Goal: Task Accomplishment & Management: Use online tool/utility

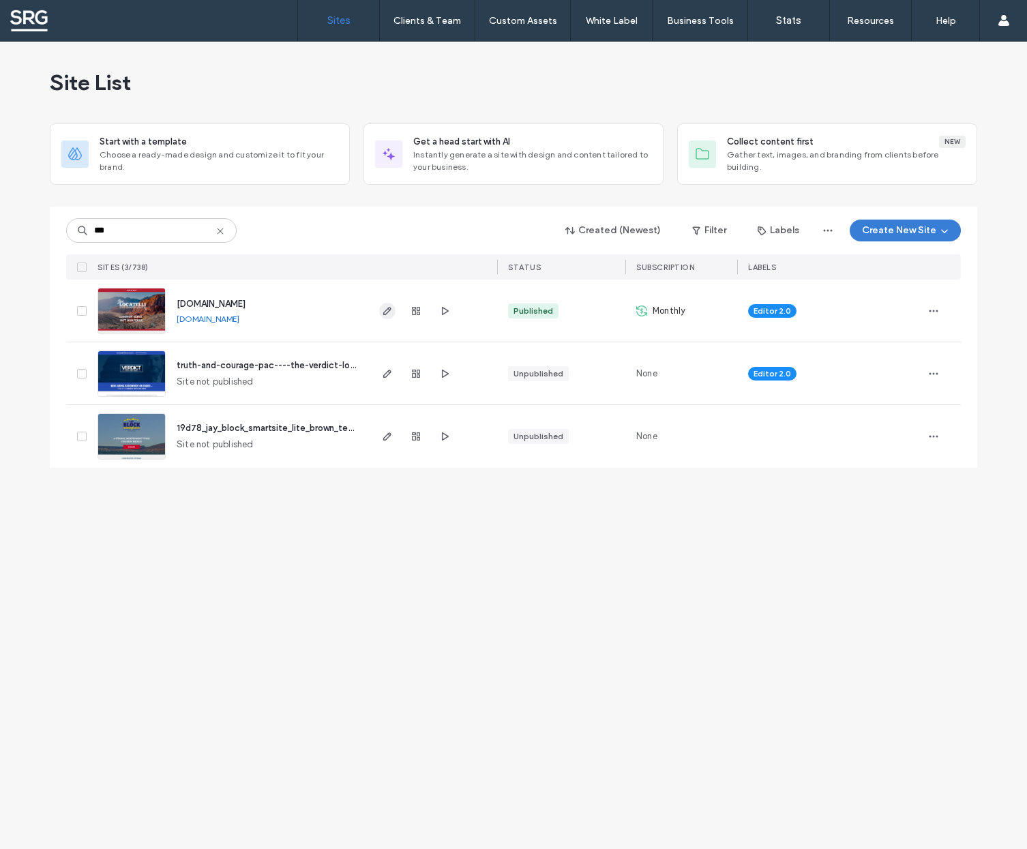
type input "***"
click at [389, 307] on icon "button" at bounding box center [387, 310] width 11 height 11
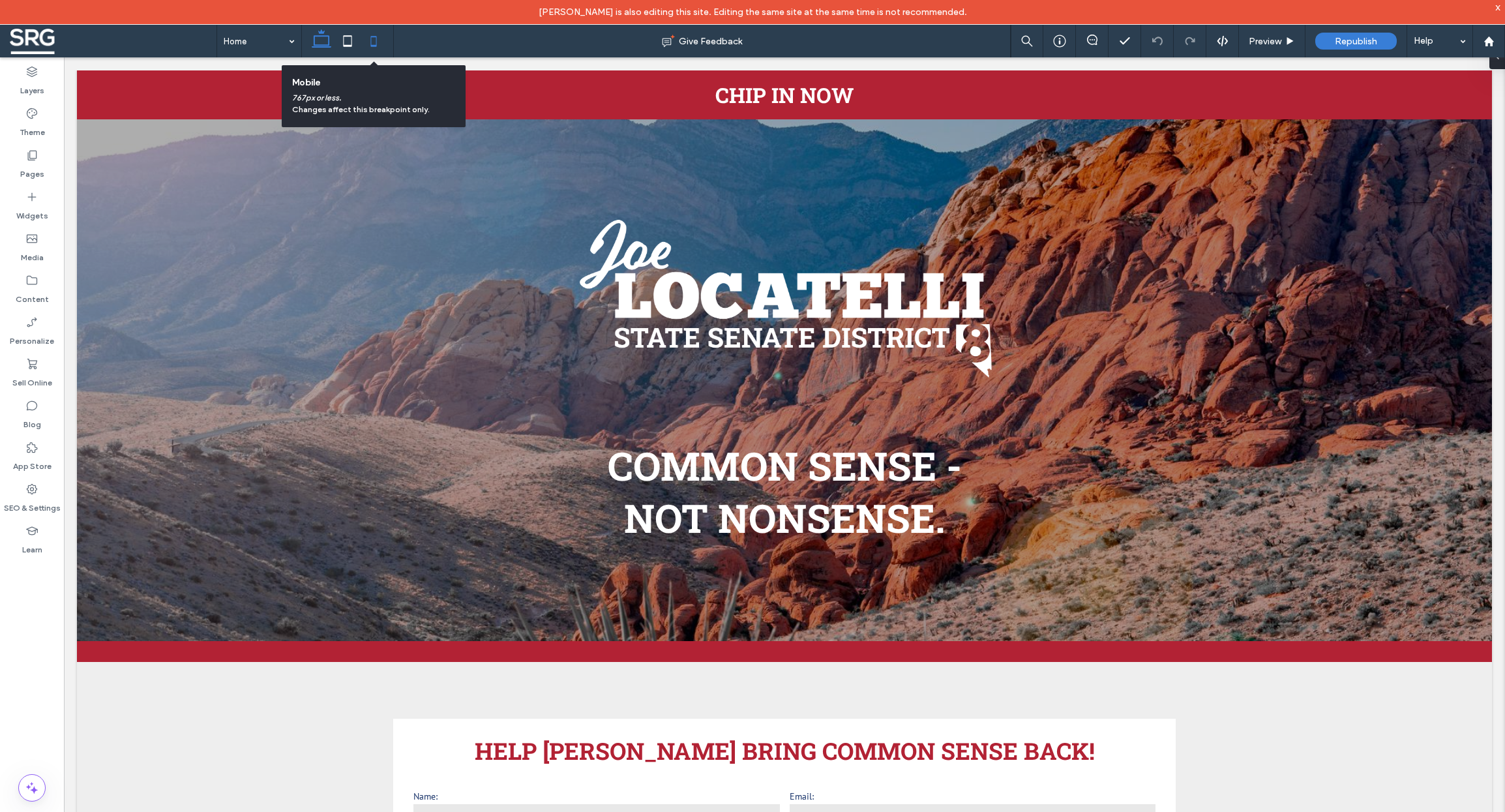
click at [370, 36] on icon at bounding box center [373, 40] width 26 height 26
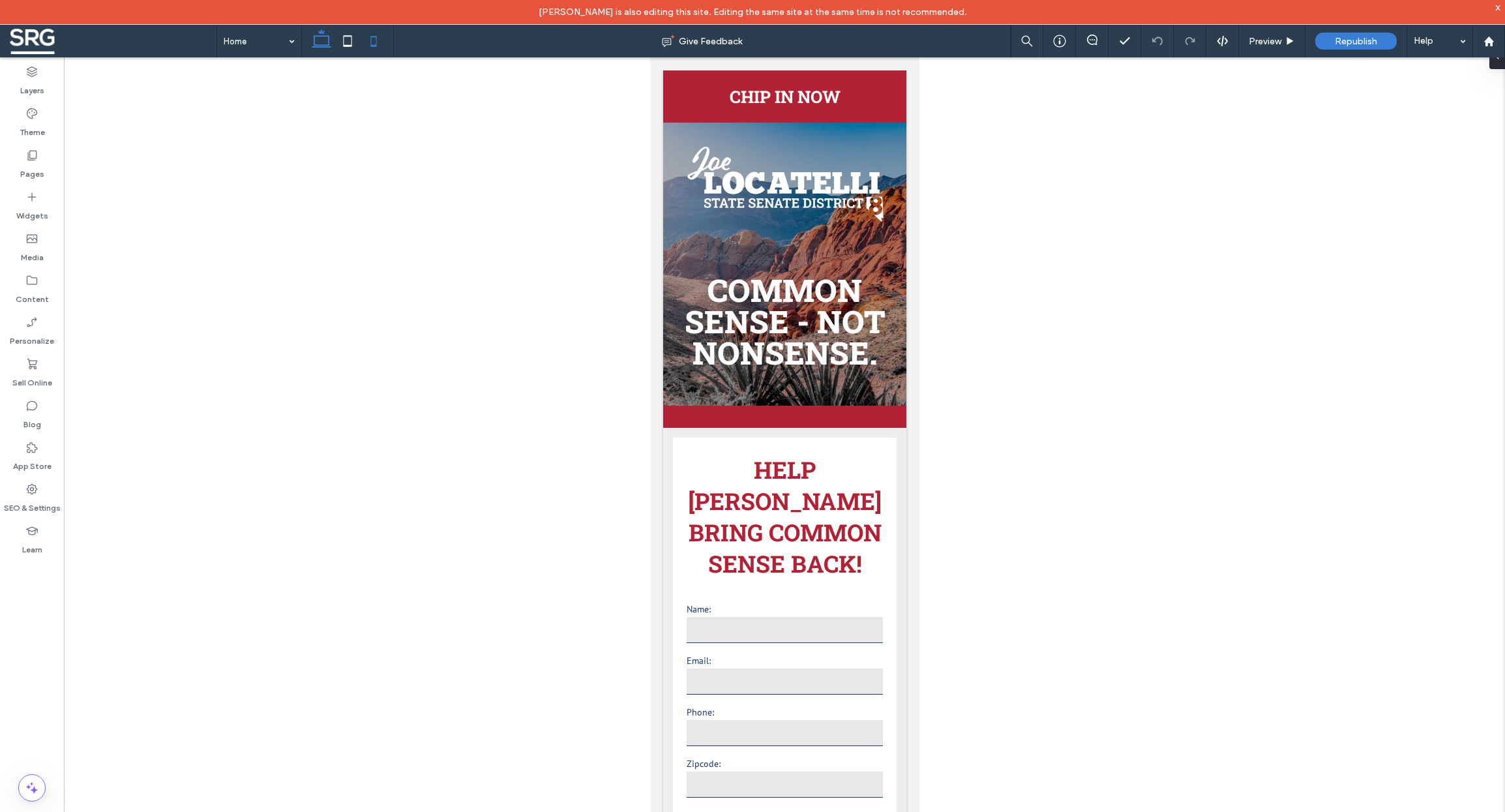
click at [328, 41] on icon at bounding box center [321, 40] width 26 height 26
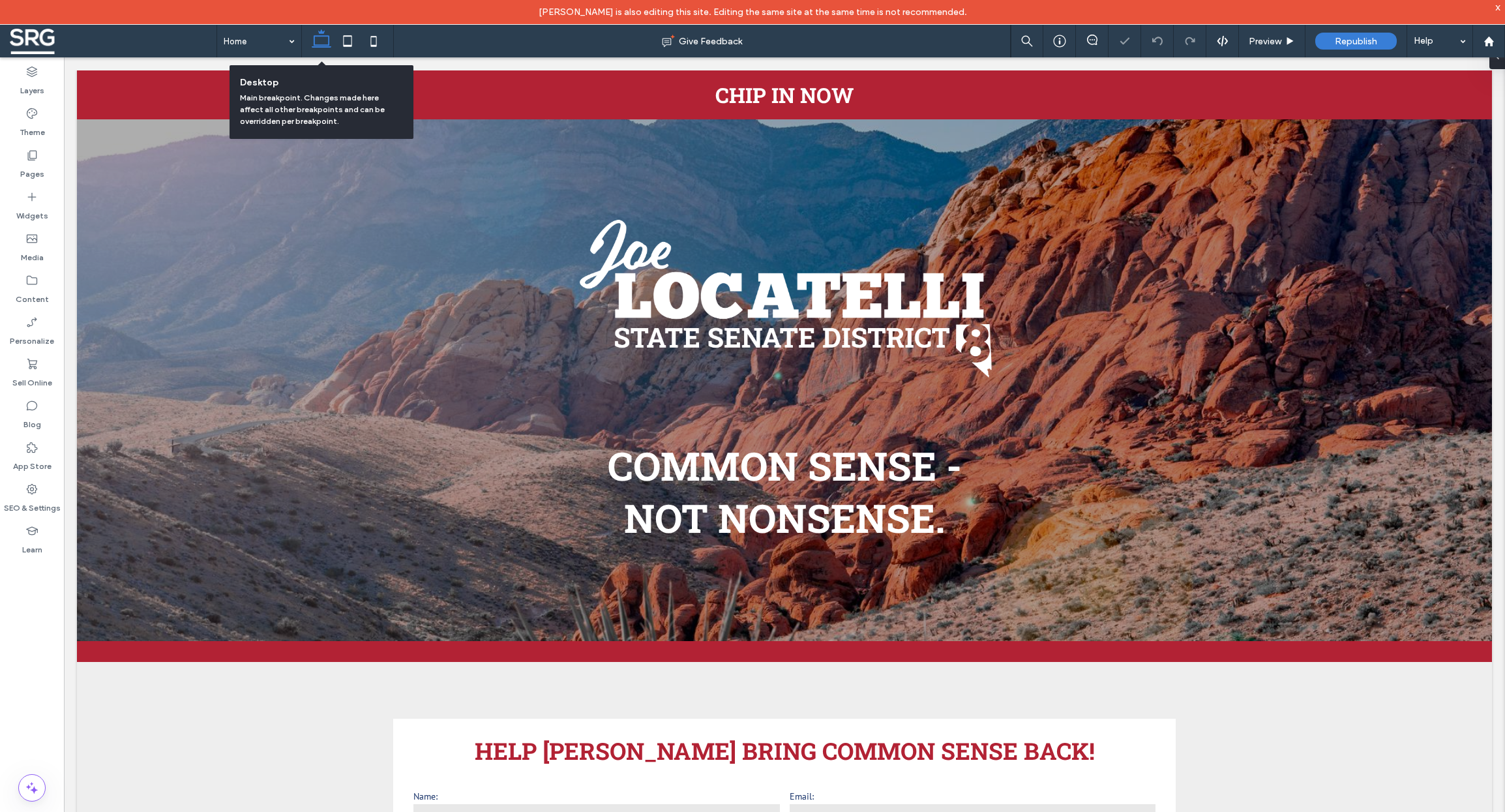
scroll to position [49, 0]
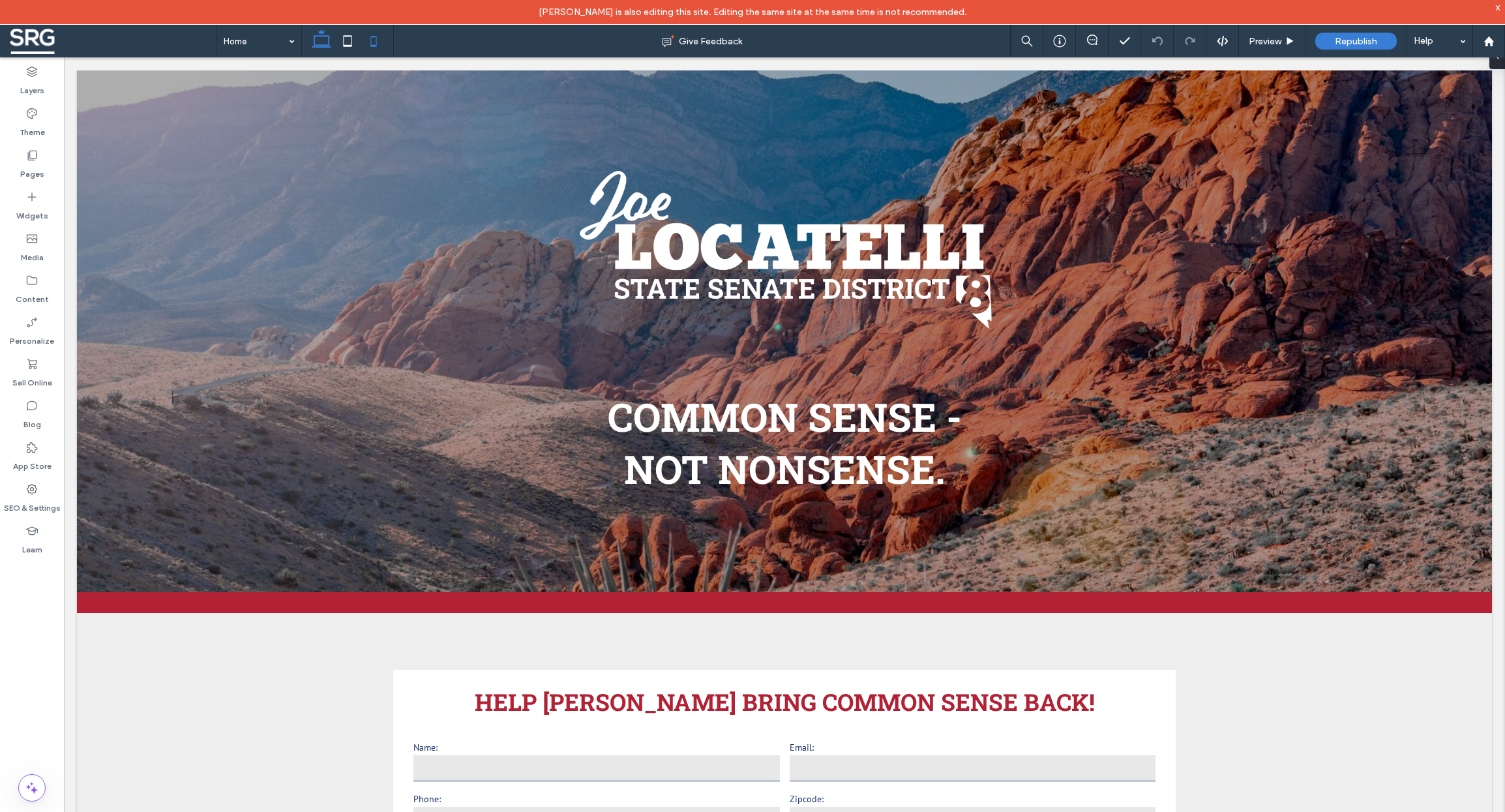
click at [376, 40] on use at bounding box center [373, 40] width 6 height 11
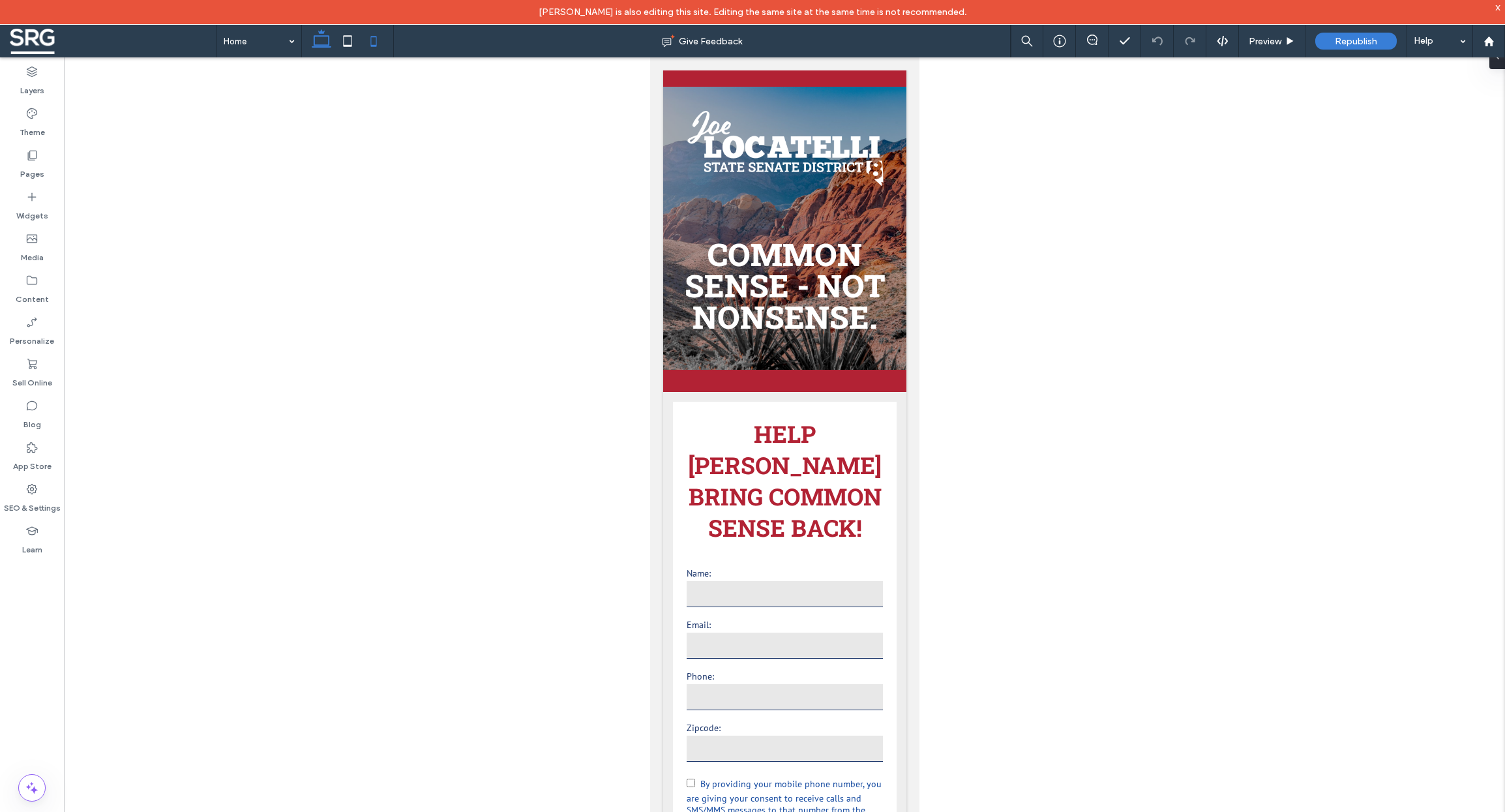
click at [317, 48] on icon at bounding box center [321, 40] width 26 height 26
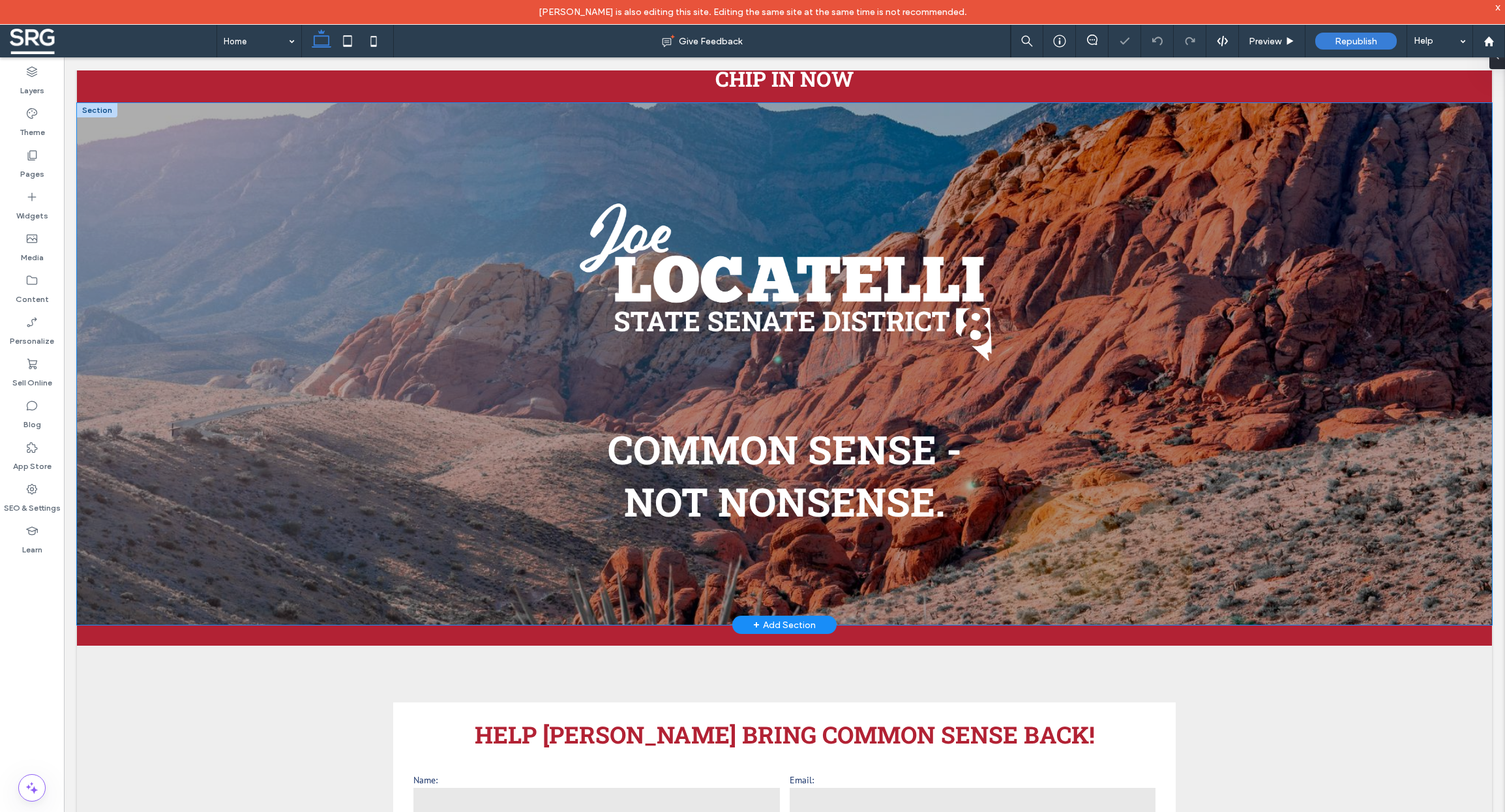
scroll to position [0, 0]
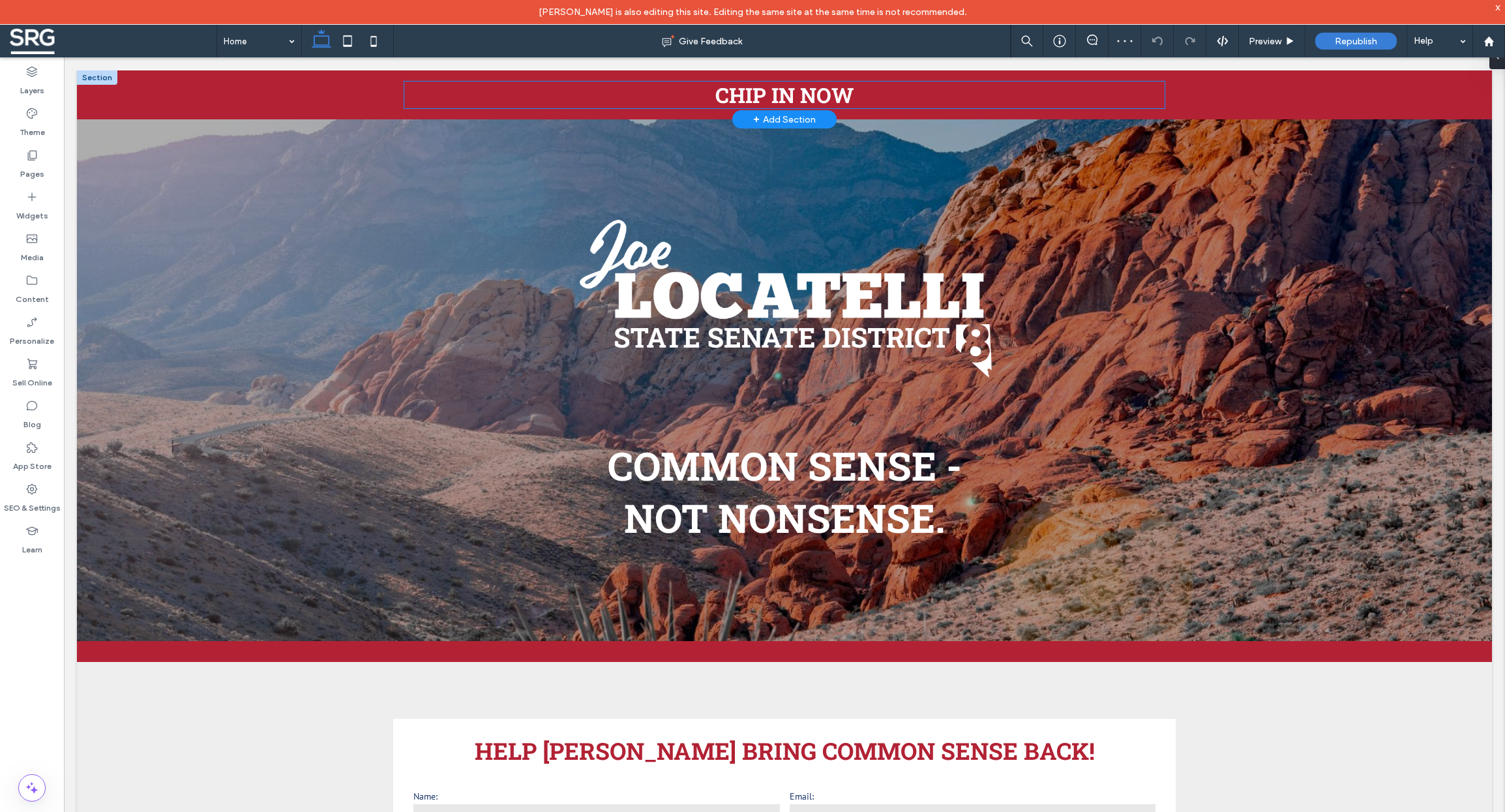
click at [762, 94] on span "CHIP IN NOW" at bounding box center [785, 95] width 139 height 28
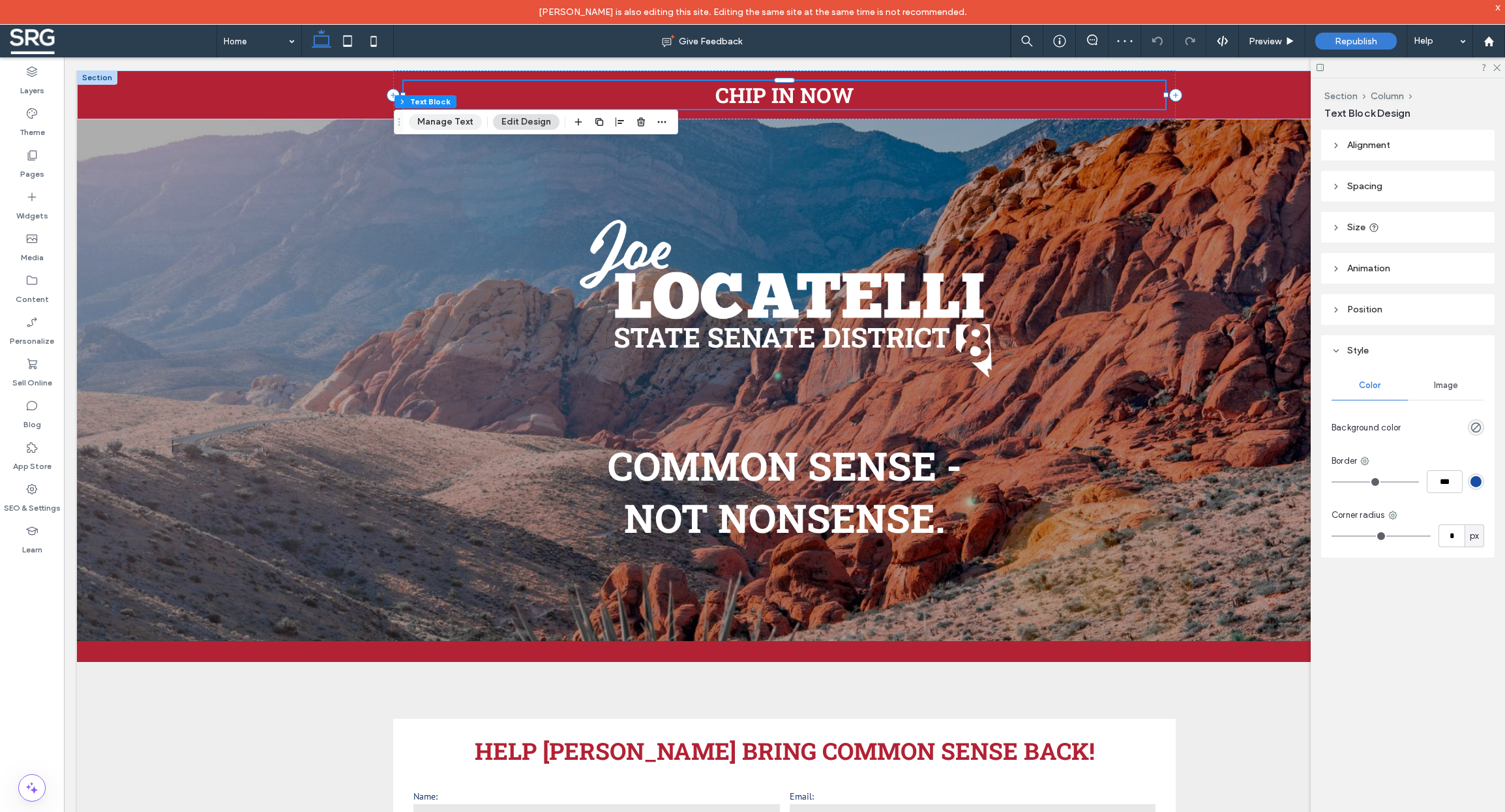
click at [458, 125] on button "Manage Text" at bounding box center [445, 121] width 73 height 15
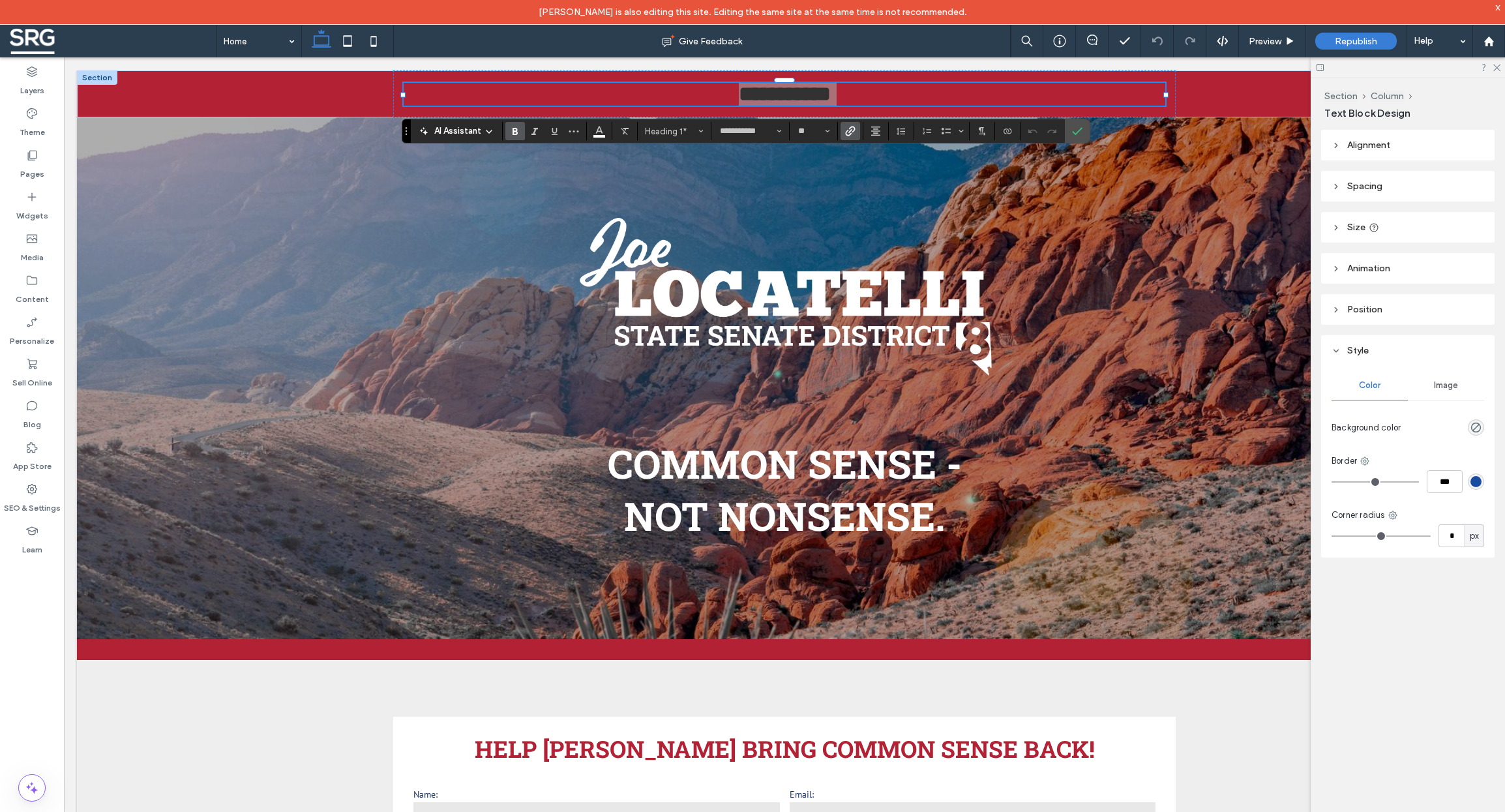
click at [852, 132] on use "Link" at bounding box center [851, 131] width 10 height 10
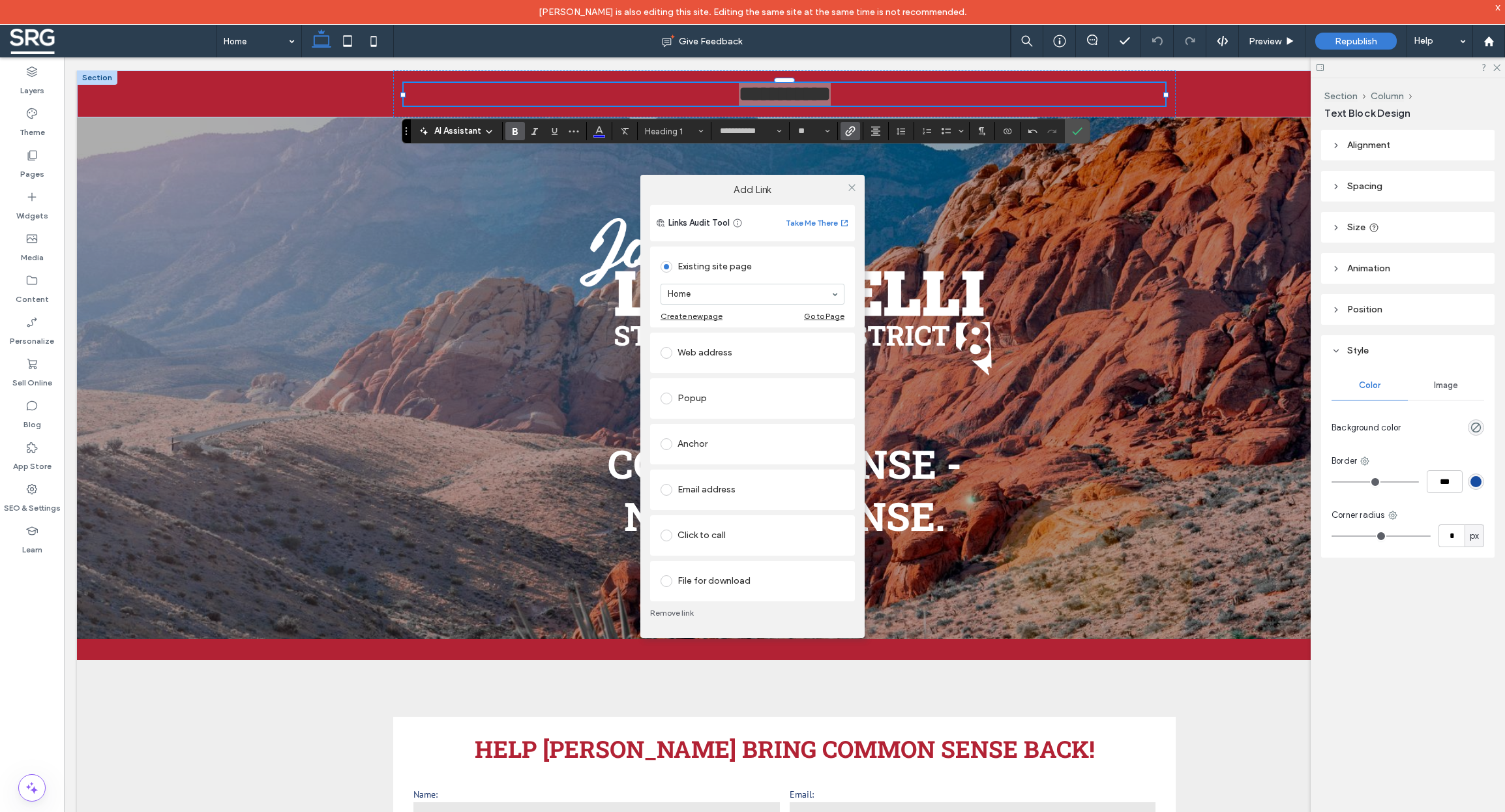
click at [672, 353] on span at bounding box center [667, 353] width 11 height 11
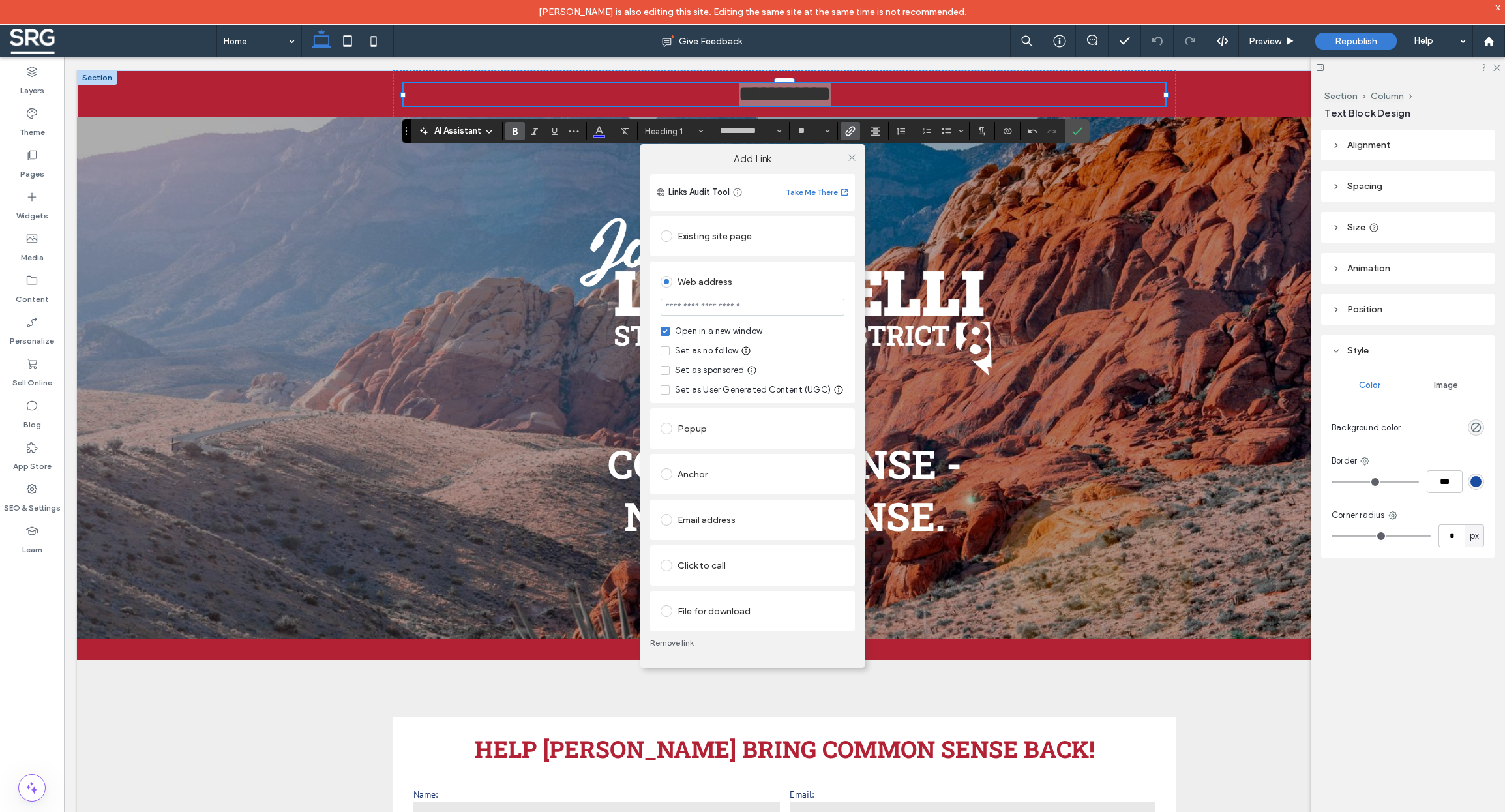
click at [719, 311] on input "url" at bounding box center [753, 307] width 184 height 17
paste input "**********"
type input "**********"
click at [814, 279] on div "Web address" at bounding box center [753, 282] width 184 height 21
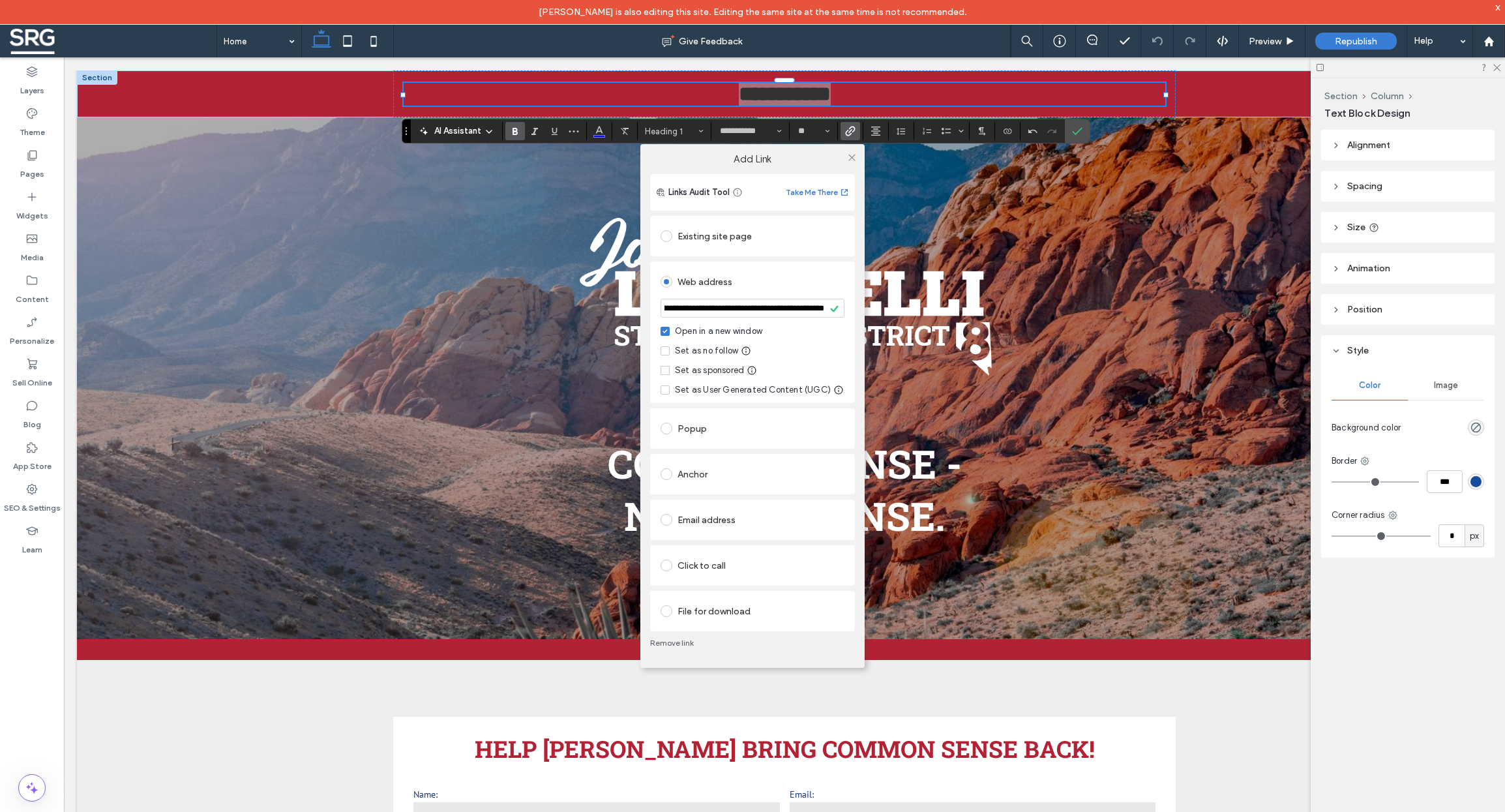
drag, startPoint x: 848, startPoint y: 155, endPoint x: 790, endPoint y: 136, distance: 61.0
click at [848, 155] on icon at bounding box center [852, 158] width 10 height 10
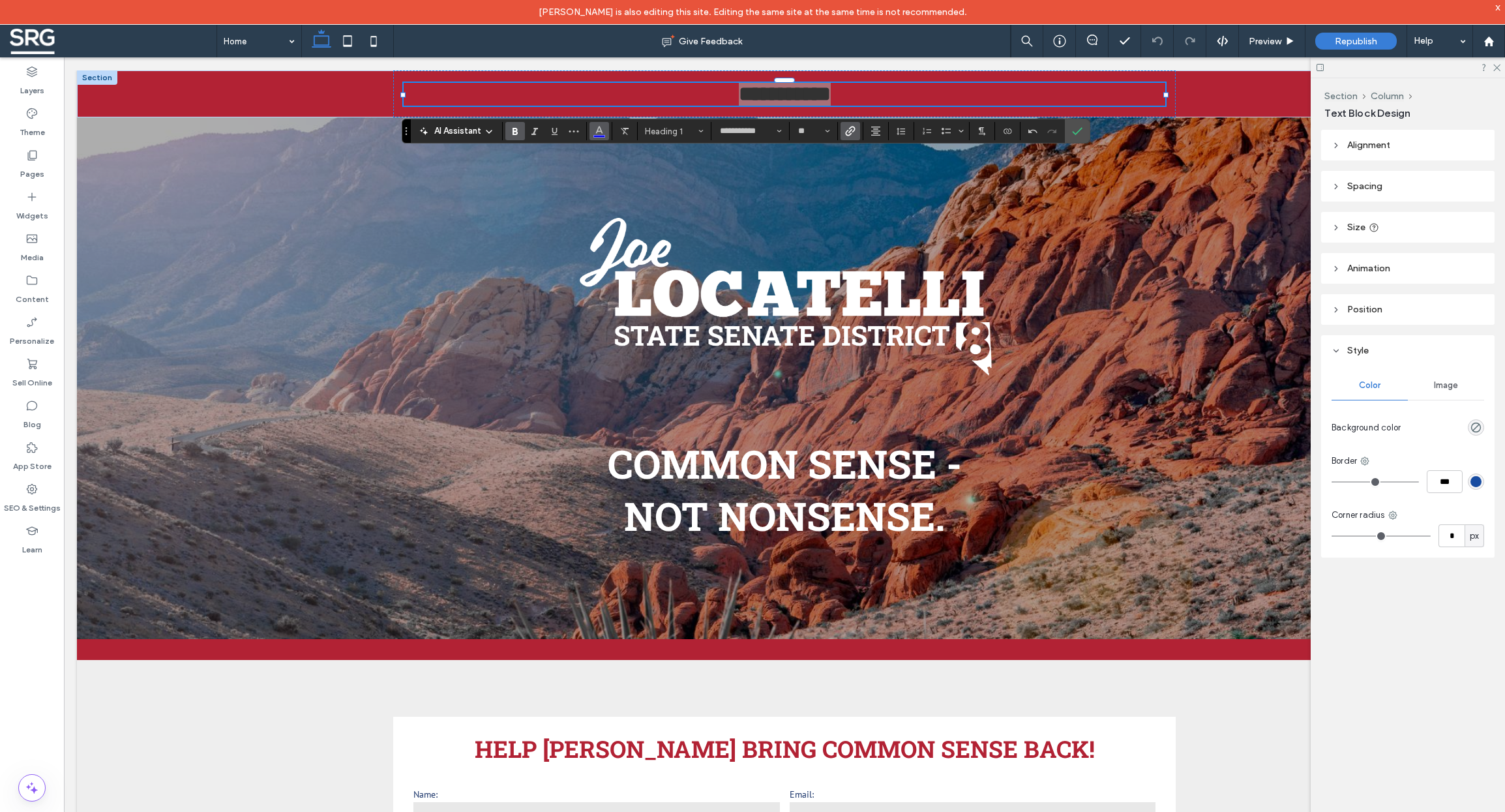
click at [605, 128] on button "Color" at bounding box center [599, 130] width 19 height 18
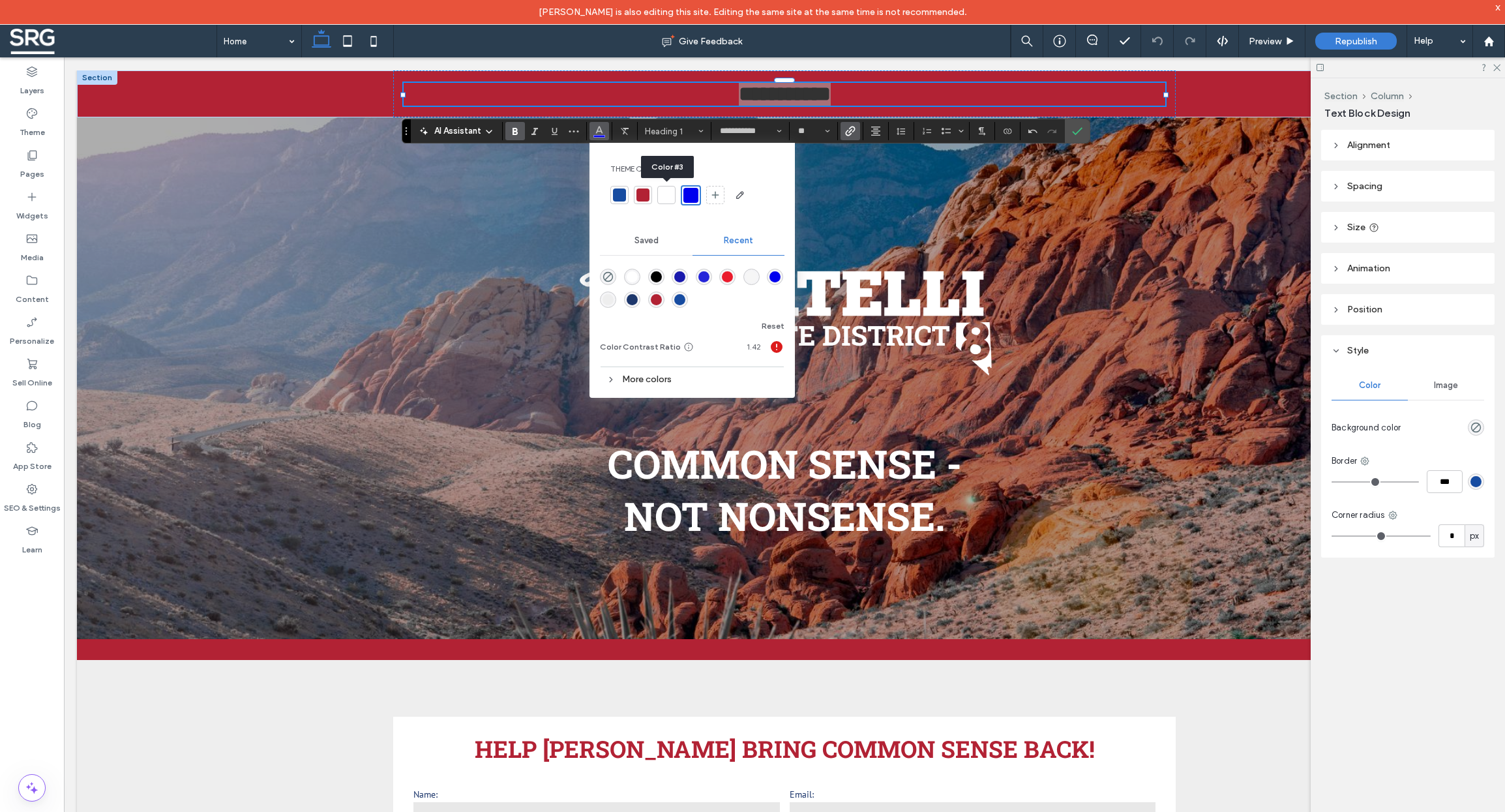
click at [670, 200] on div at bounding box center [667, 195] width 13 height 13
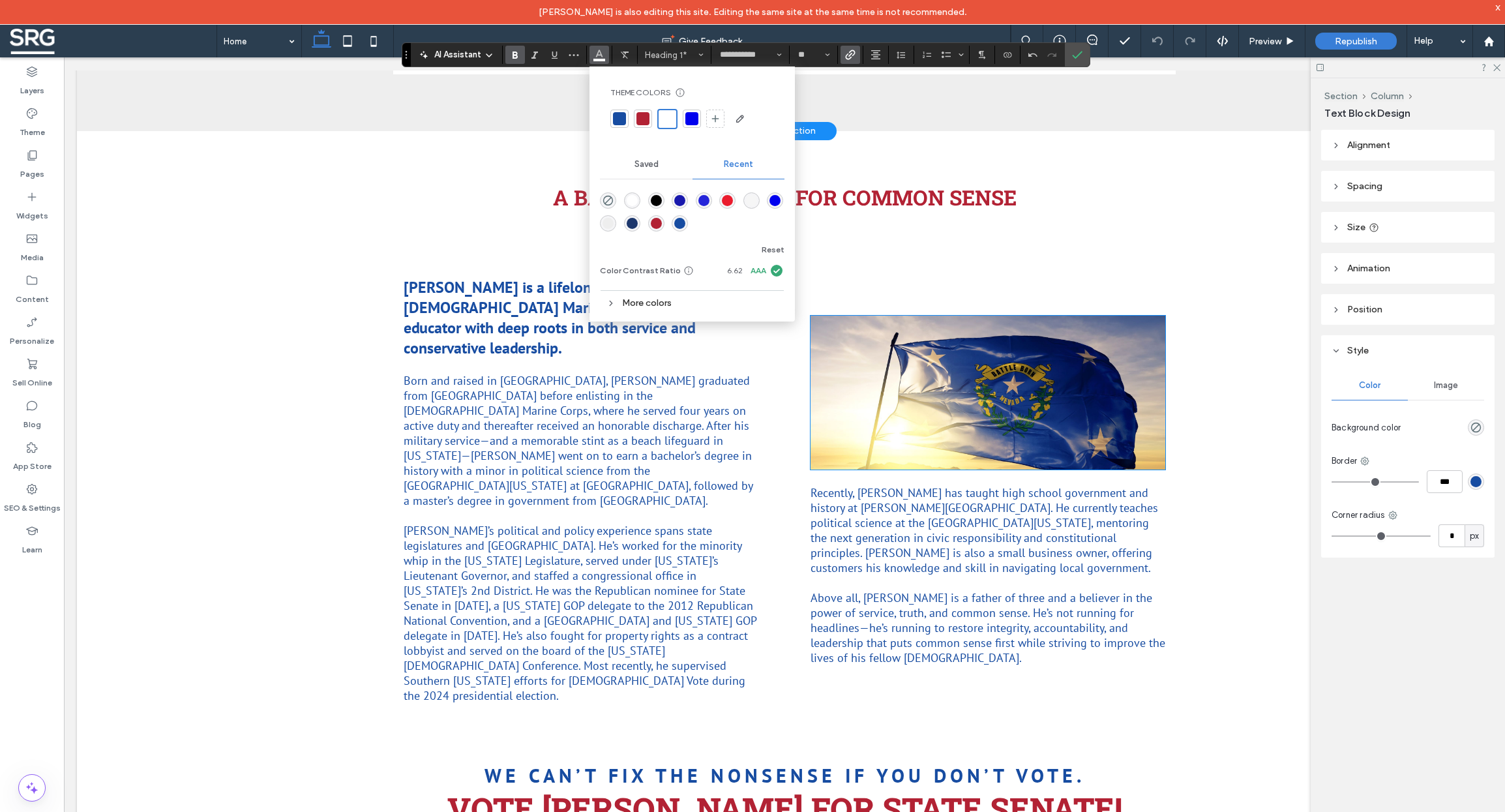
scroll to position [1021, 0]
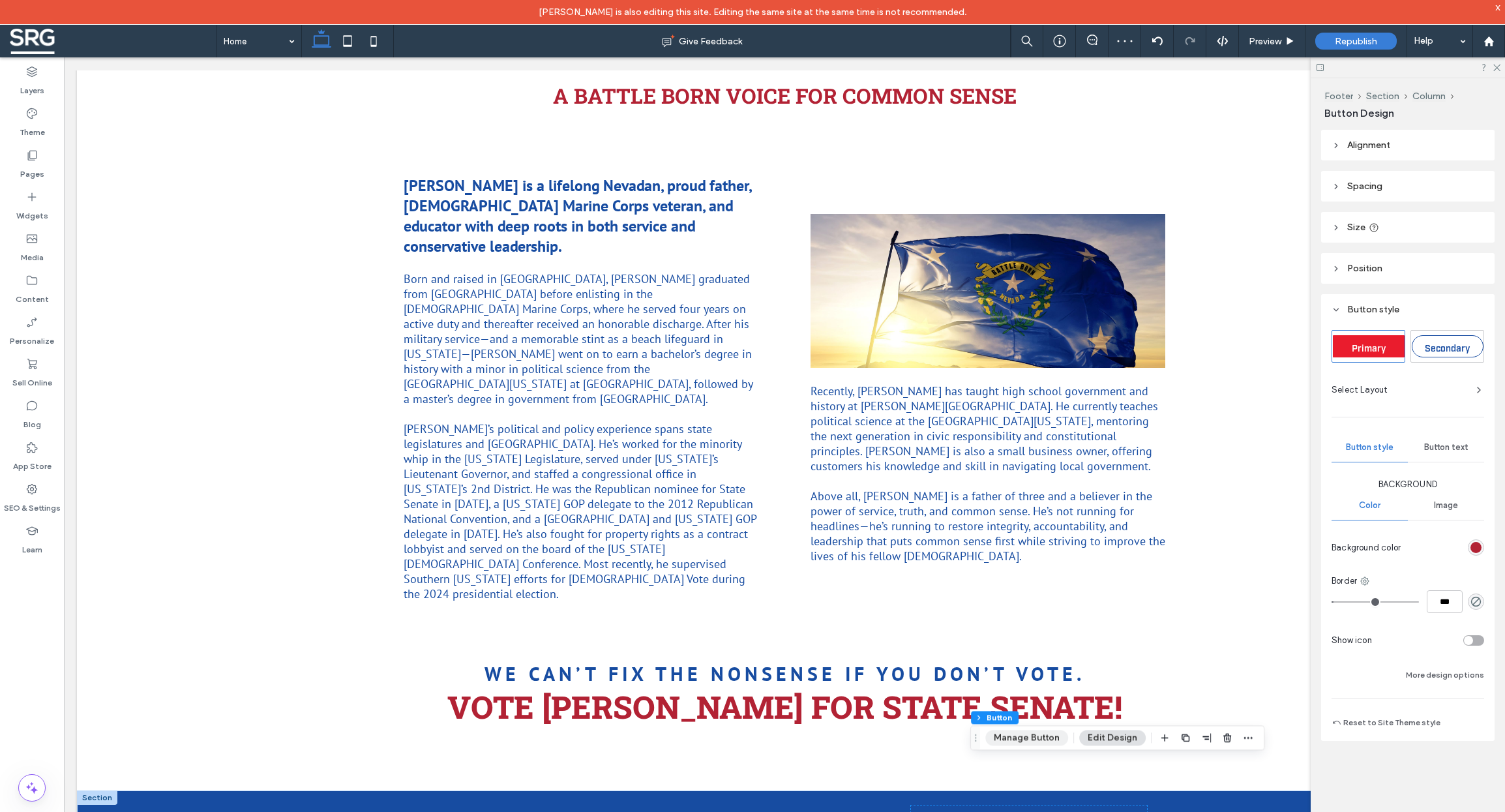
click at [982, 742] on button "Manage Button" at bounding box center [1027, 737] width 83 height 15
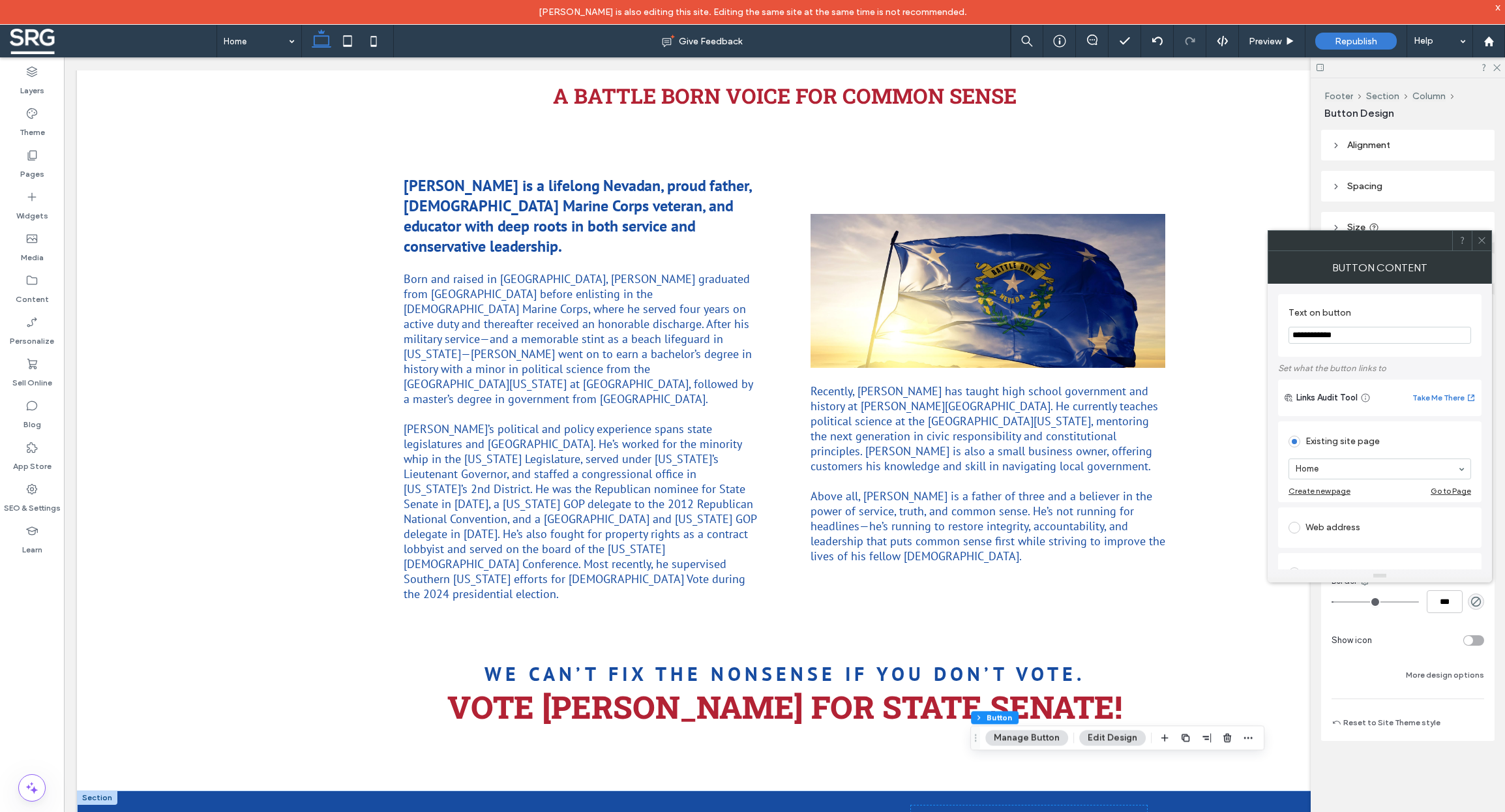
click at [982, 735] on button "Manage Button" at bounding box center [1027, 737] width 83 height 15
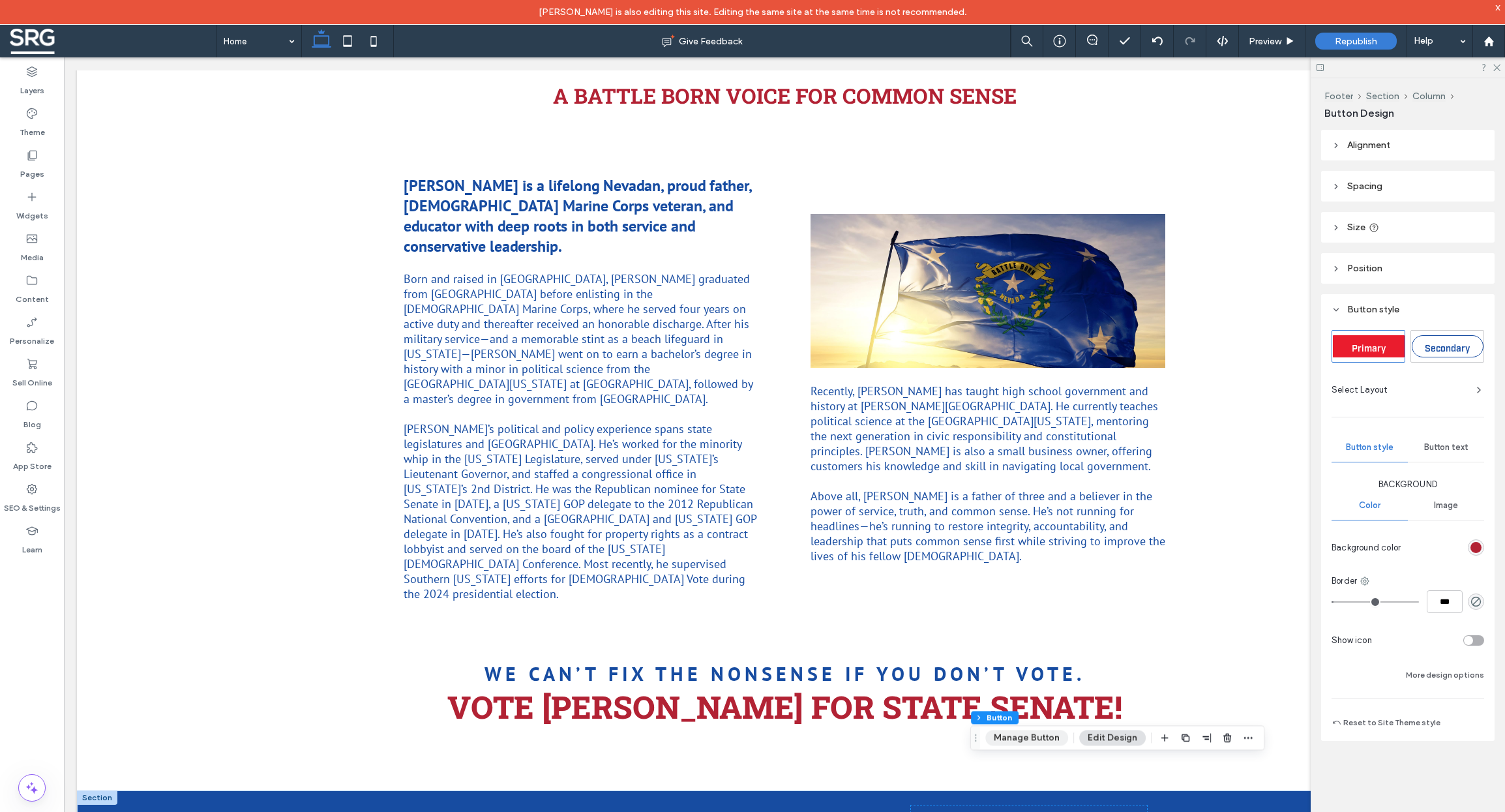
click at [982, 737] on button "Manage Button" at bounding box center [1027, 737] width 83 height 15
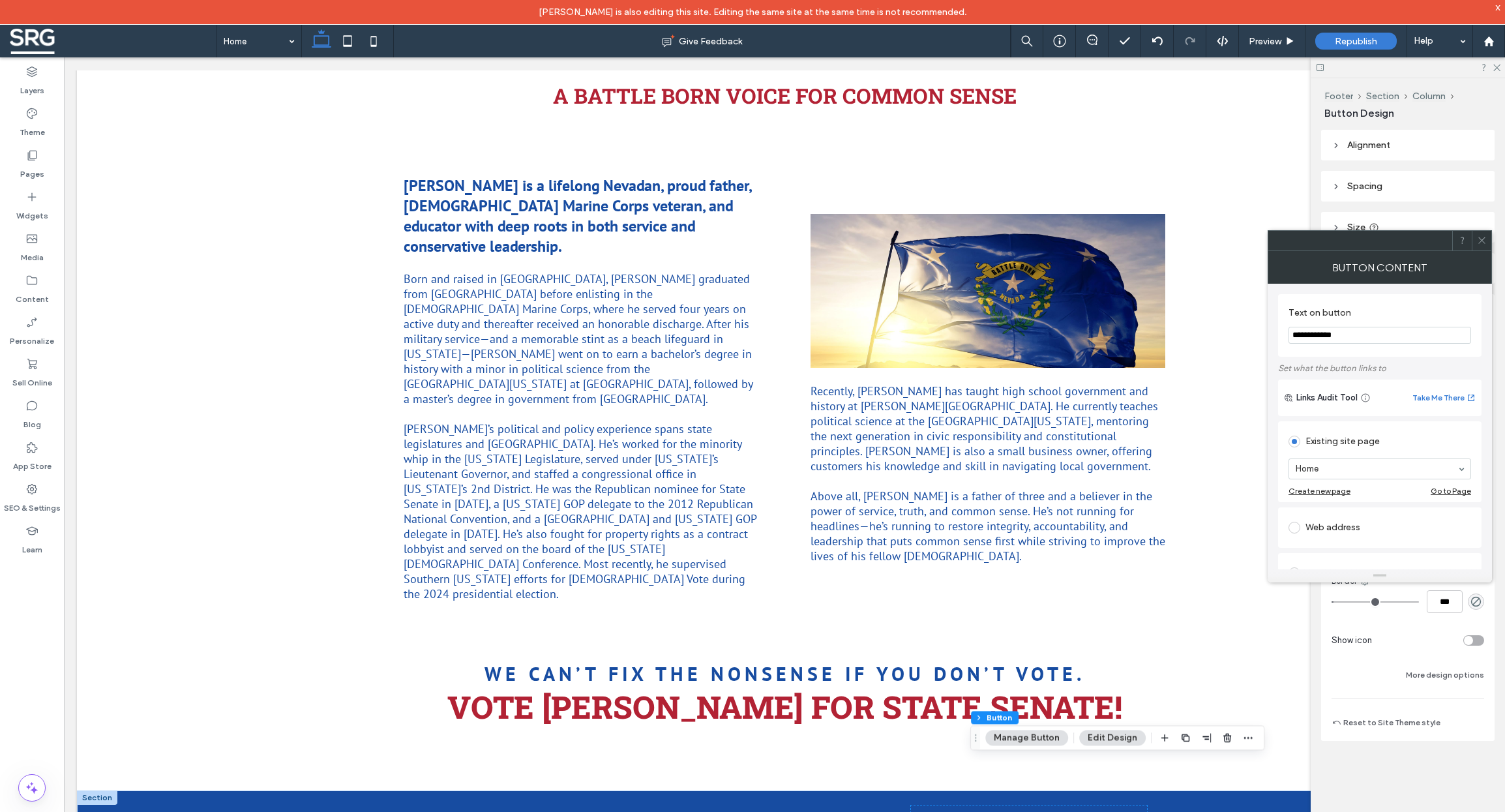
click at [982, 531] on span at bounding box center [1295, 527] width 11 height 11
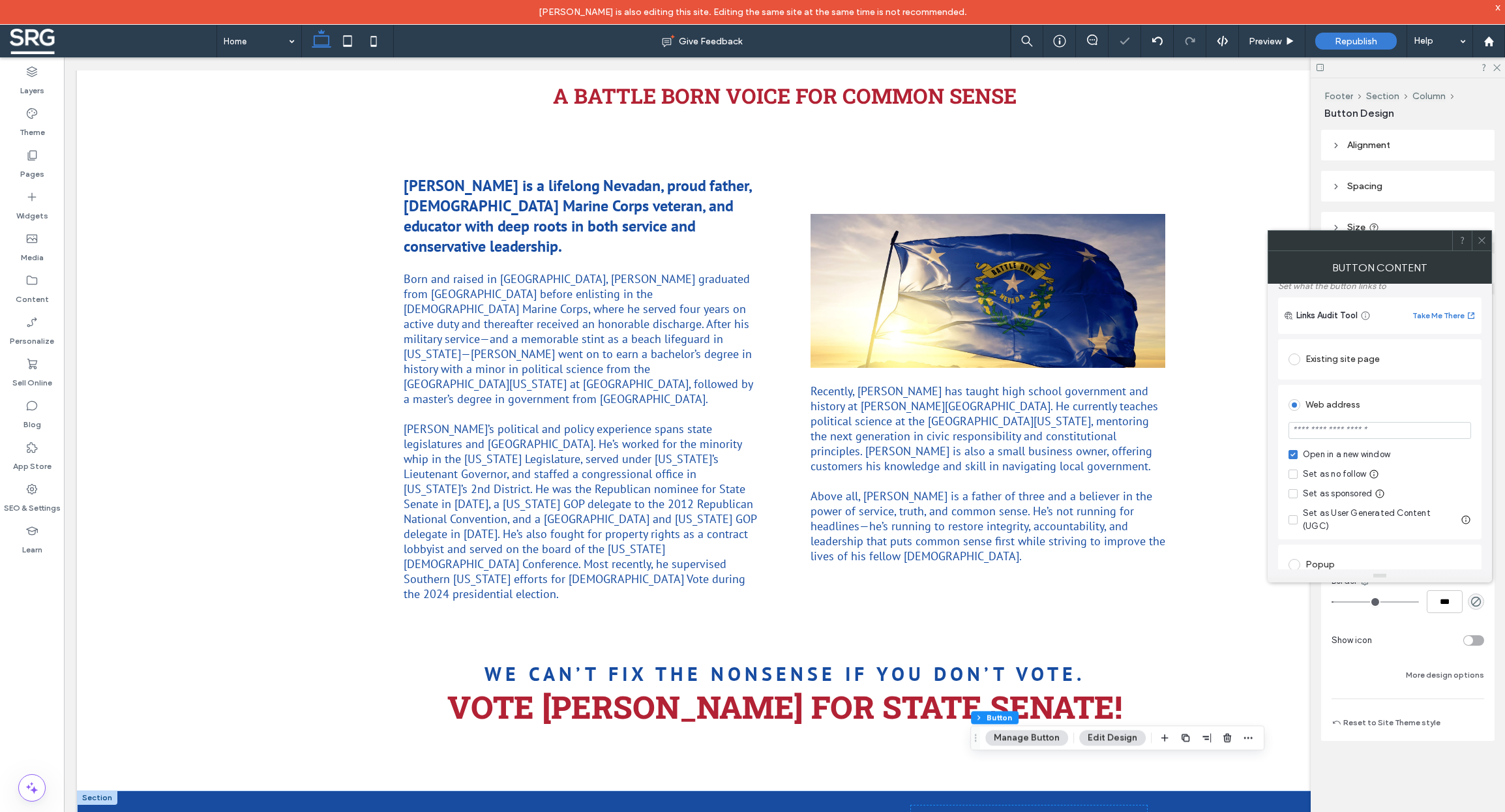
click at [982, 432] on input "url" at bounding box center [1380, 430] width 183 height 17
paste input "**********"
type input "**********"
click at [982, 385] on div "Web address" at bounding box center [1380, 391] width 183 height 21
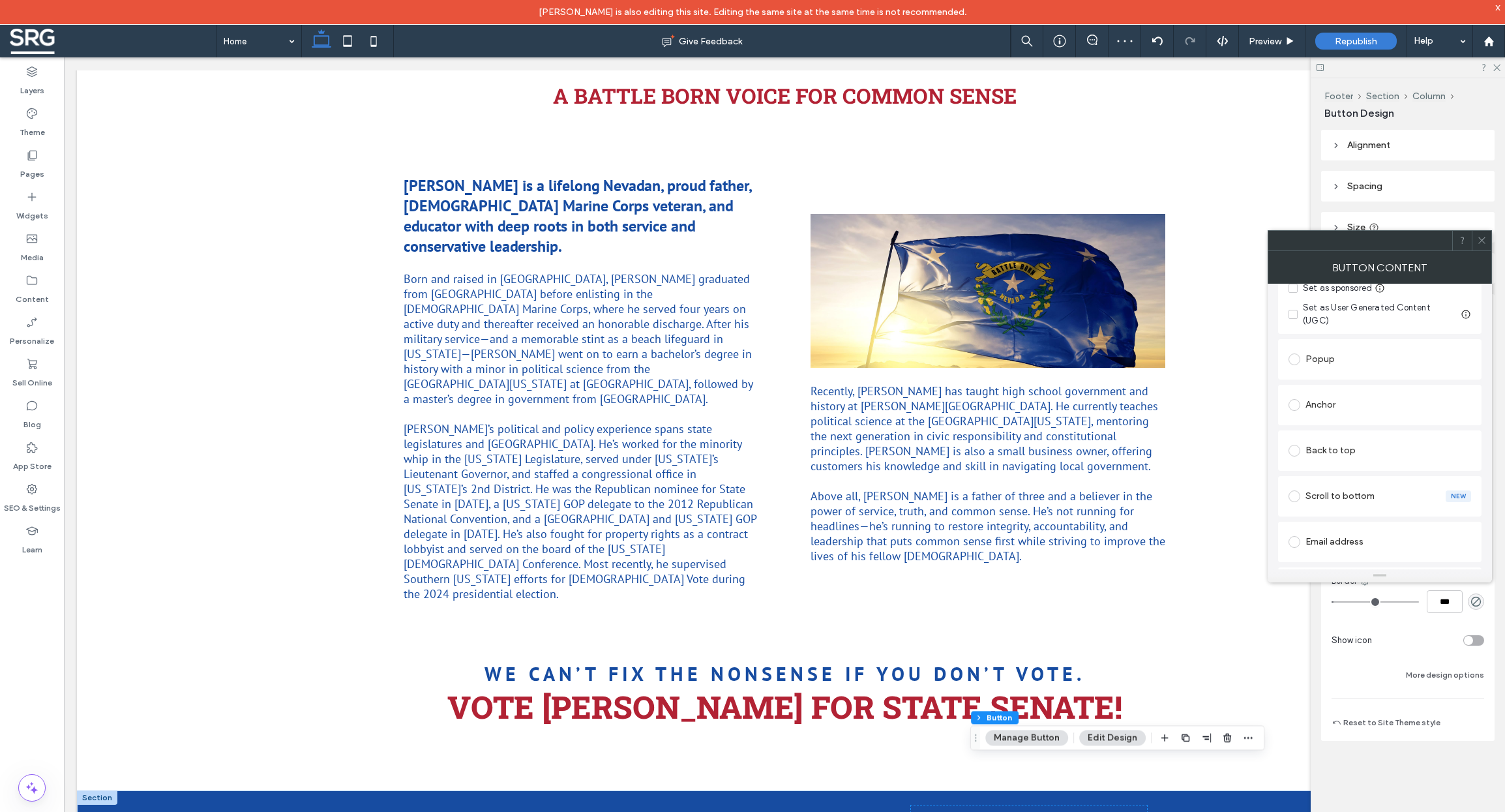
scroll to position [82, 0]
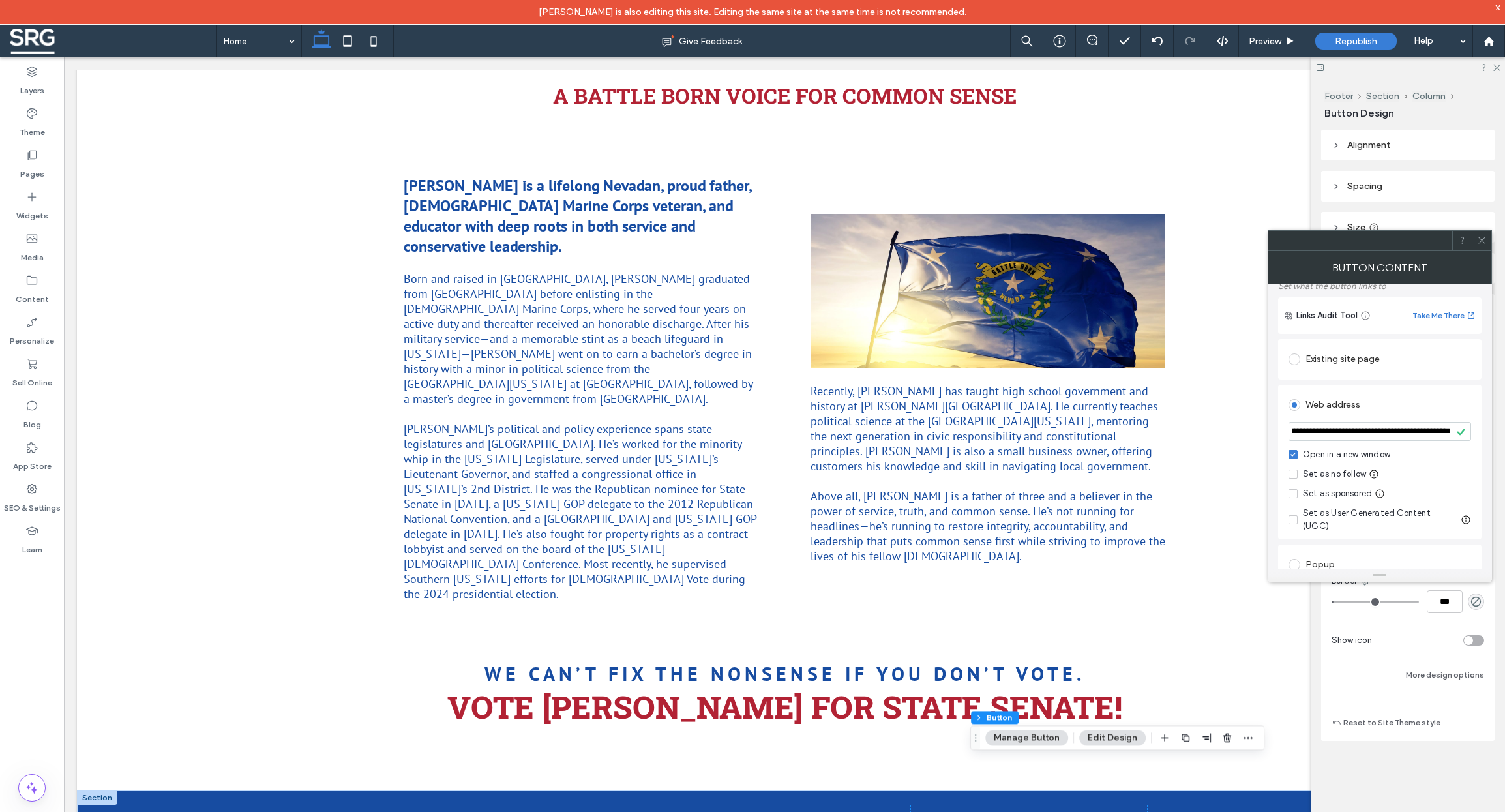
drag, startPoint x: 1483, startPoint y: 237, endPoint x: 1402, endPoint y: 280, distance: 91.7
click at [982, 237] on icon at bounding box center [1482, 240] width 10 height 10
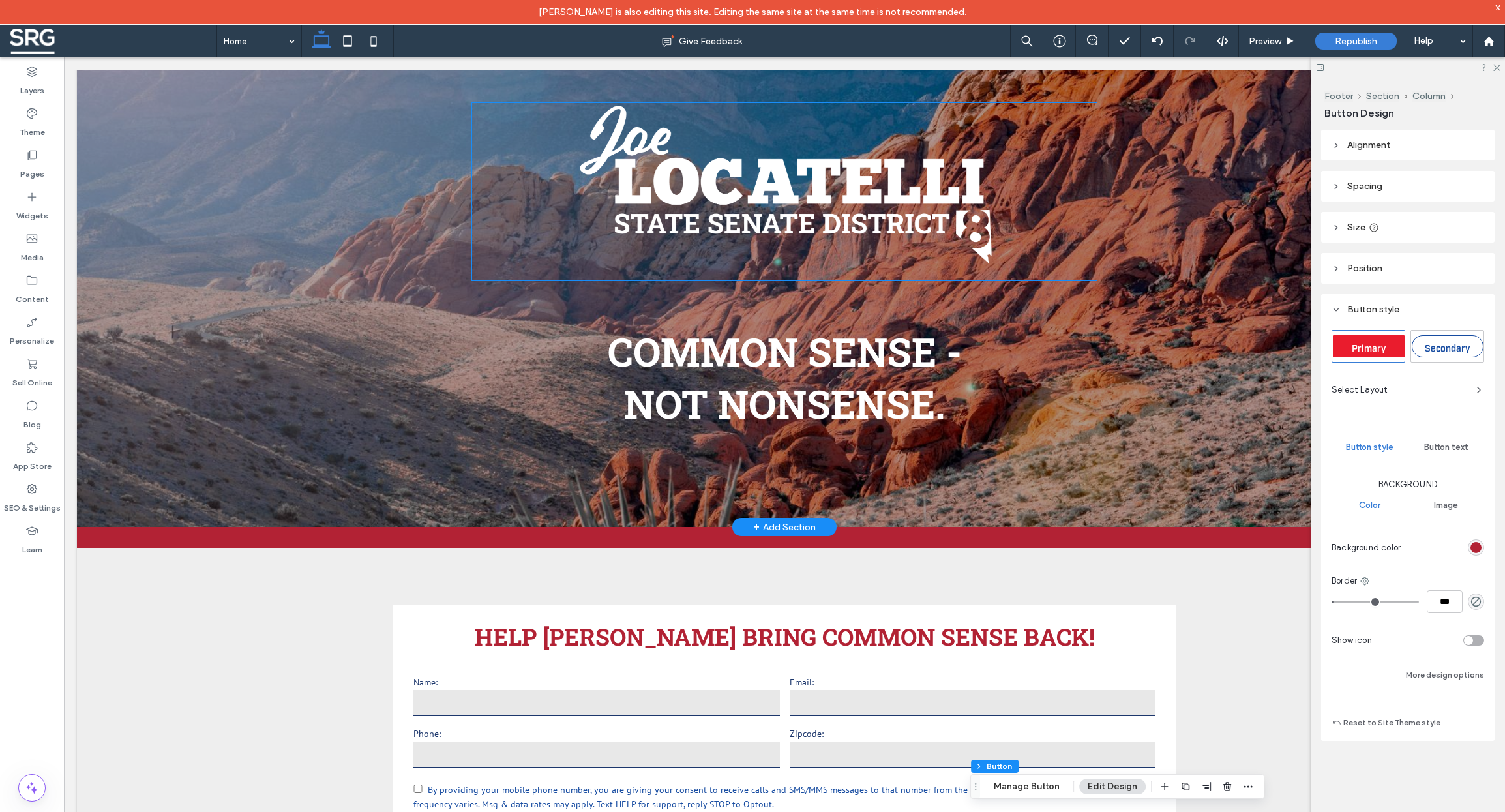
scroll to position [0, 0]
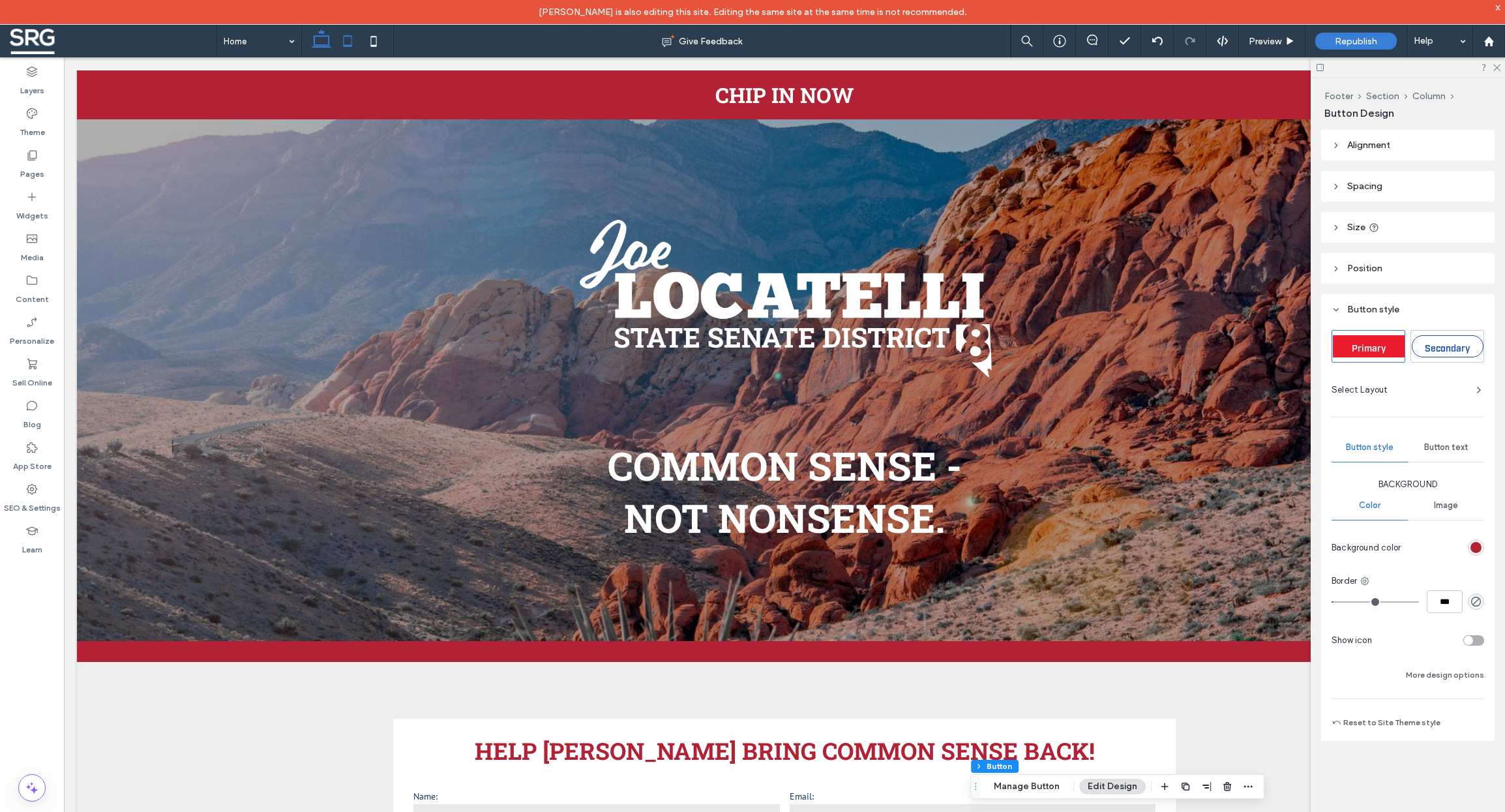
click at [344, 35] on use at bounding box center [347, 41] width 9 height 11
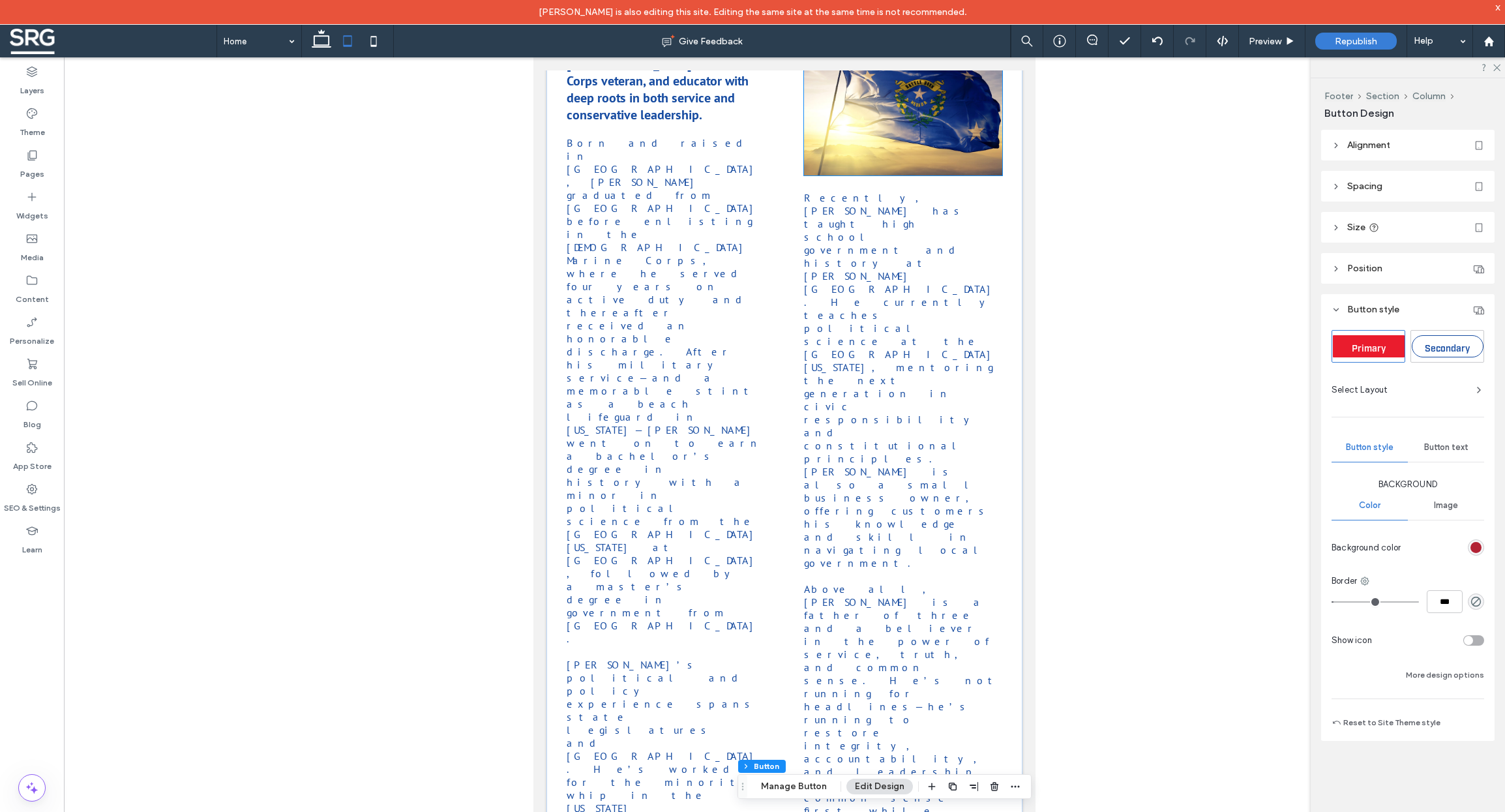
scroll to position [1133, 0]
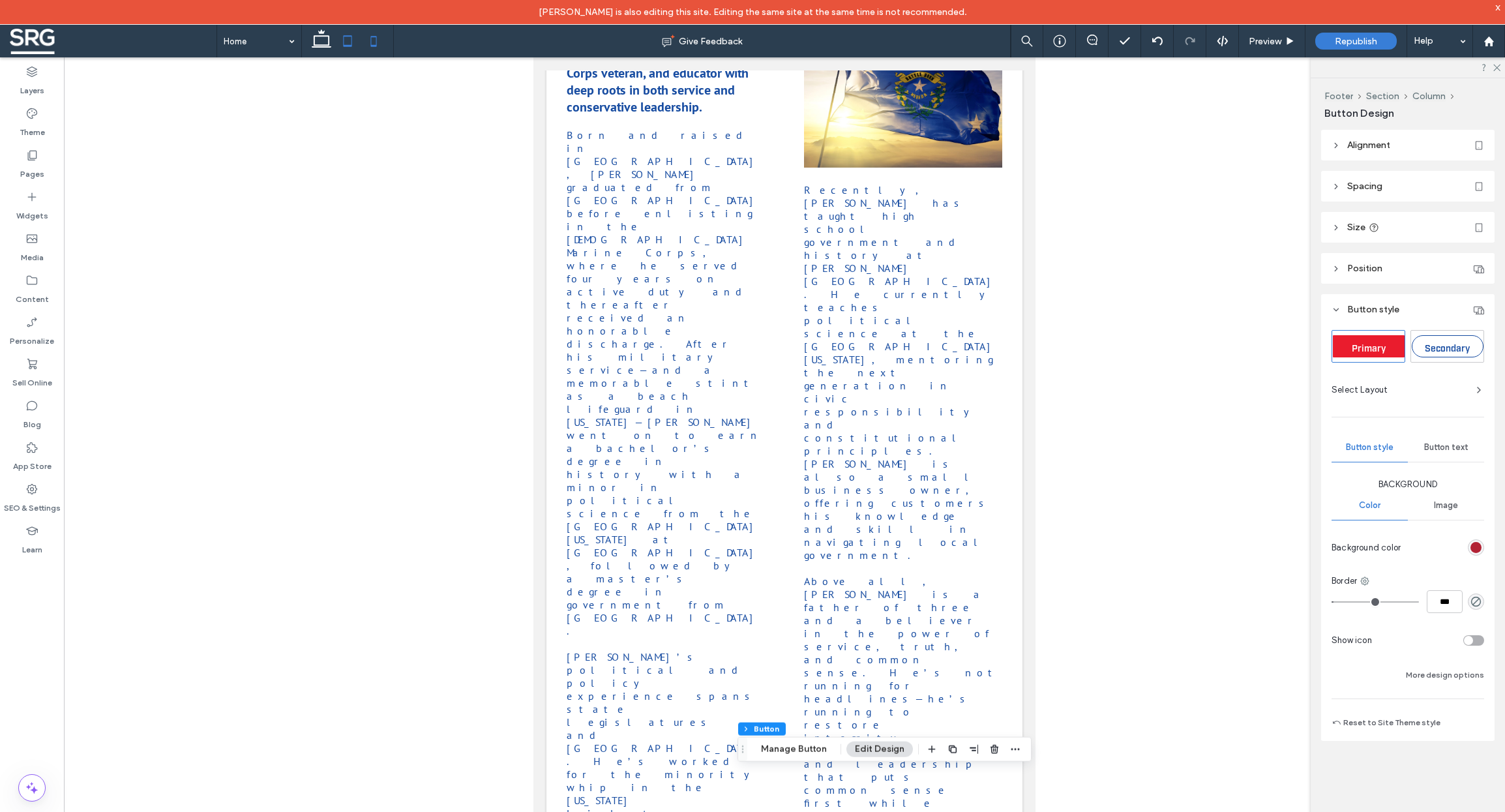
click at [379, 46] on icon at bounding box center [373, 40] width 26 height 26
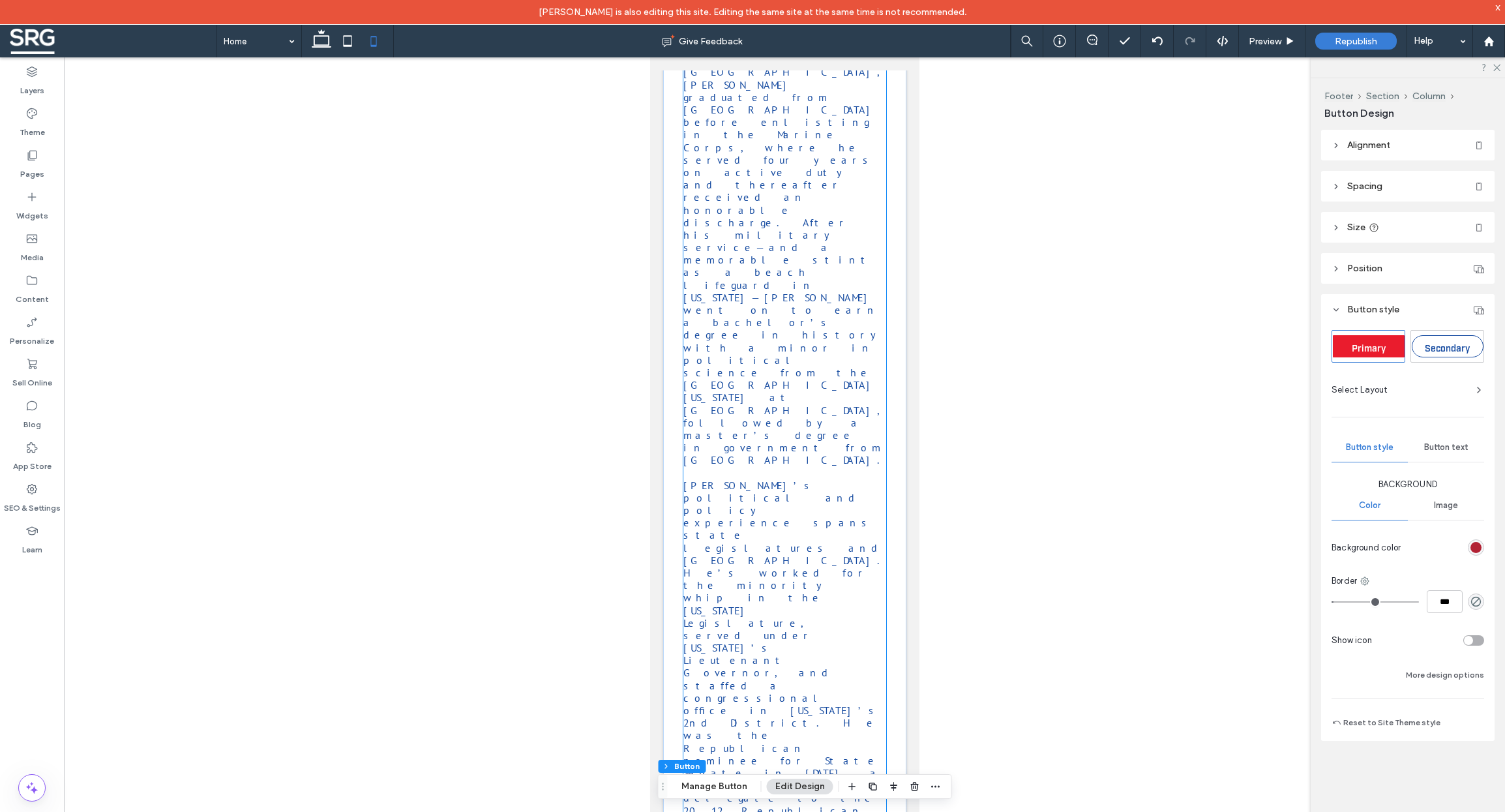
scroll to position [1552, 0]
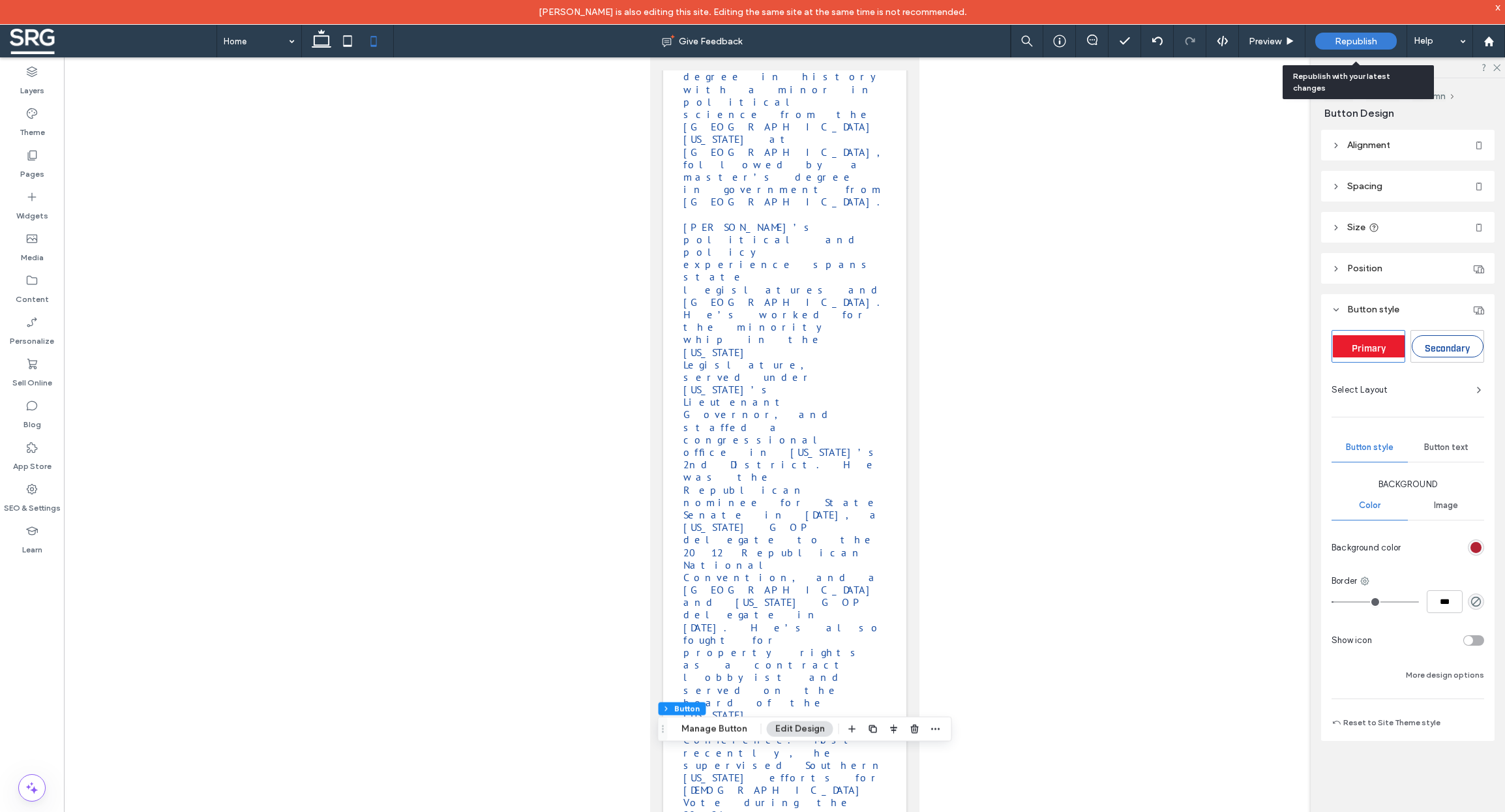
drag, startPoint x: 1357, startPoint y: 37, endPoint x: 1321, endPoint y: 35, distance: 36.1
click at [982, 37] on span "Republish" at bounding box center [1357, 41] width 42 height 11
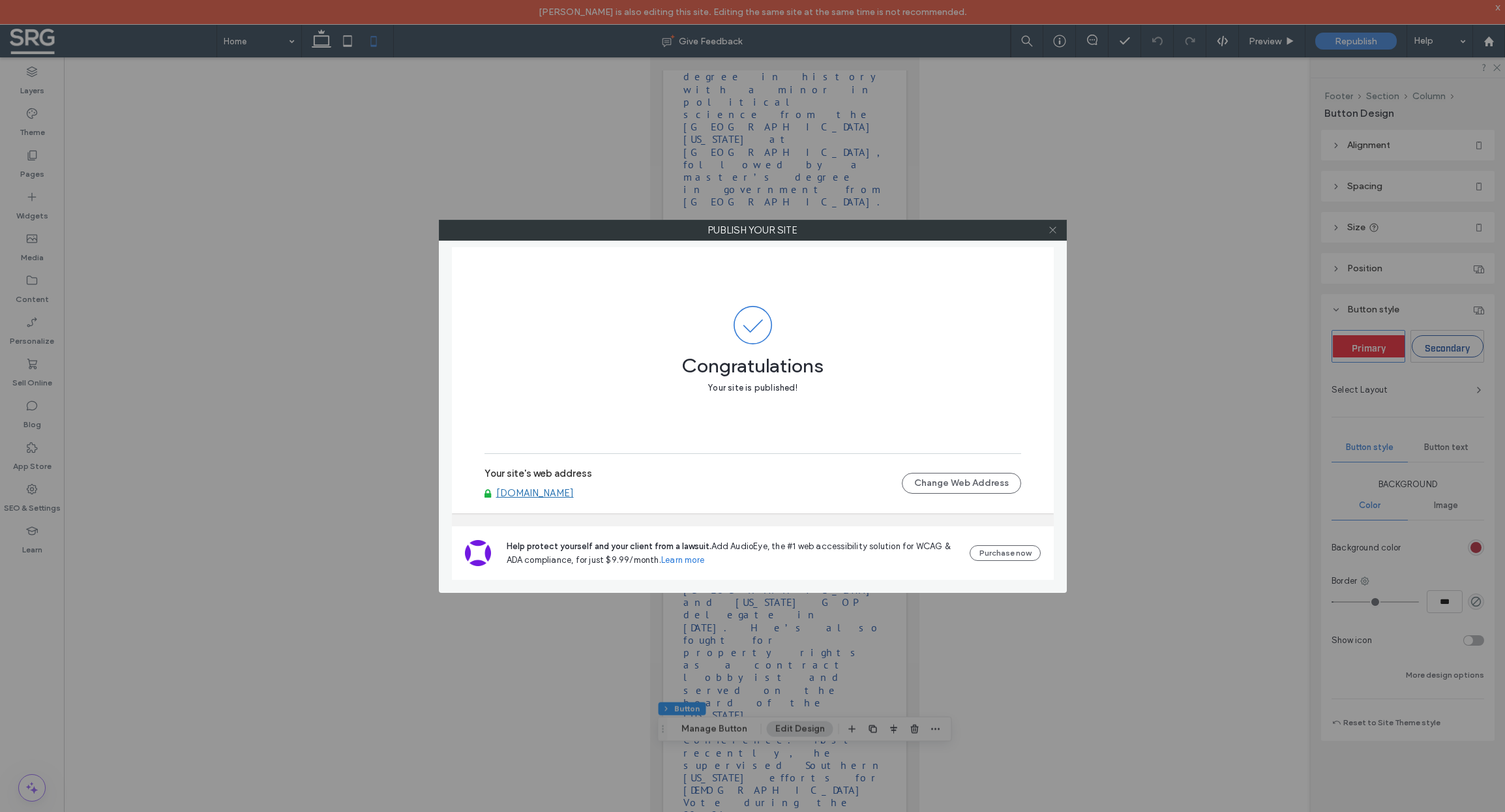
click at [982, 230] on use at bounding box center [1052, 230] width 7 height 7
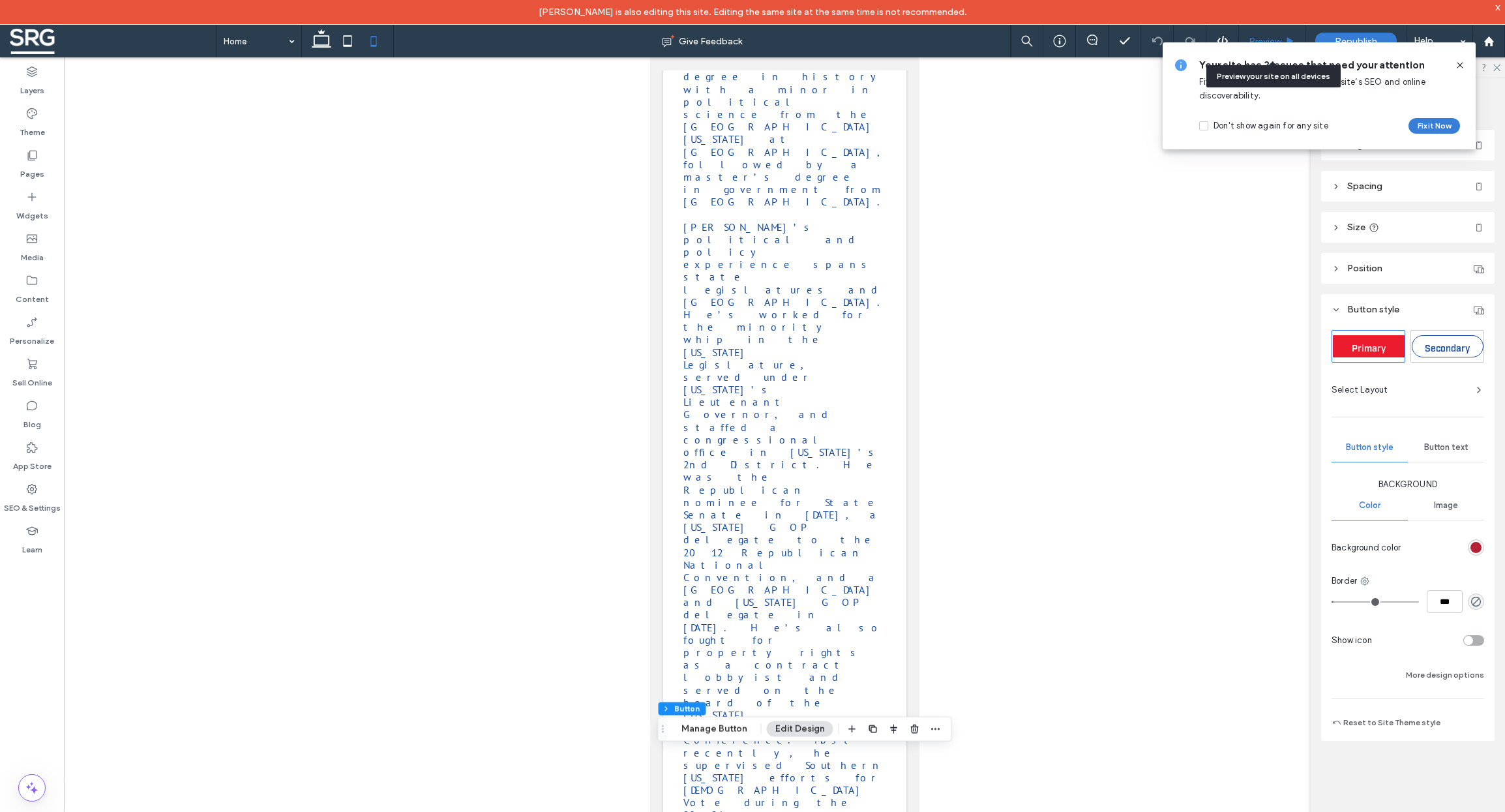
click at [982, 35] on span "Preview" at bounding box center [1266, 41] width 33 height 11
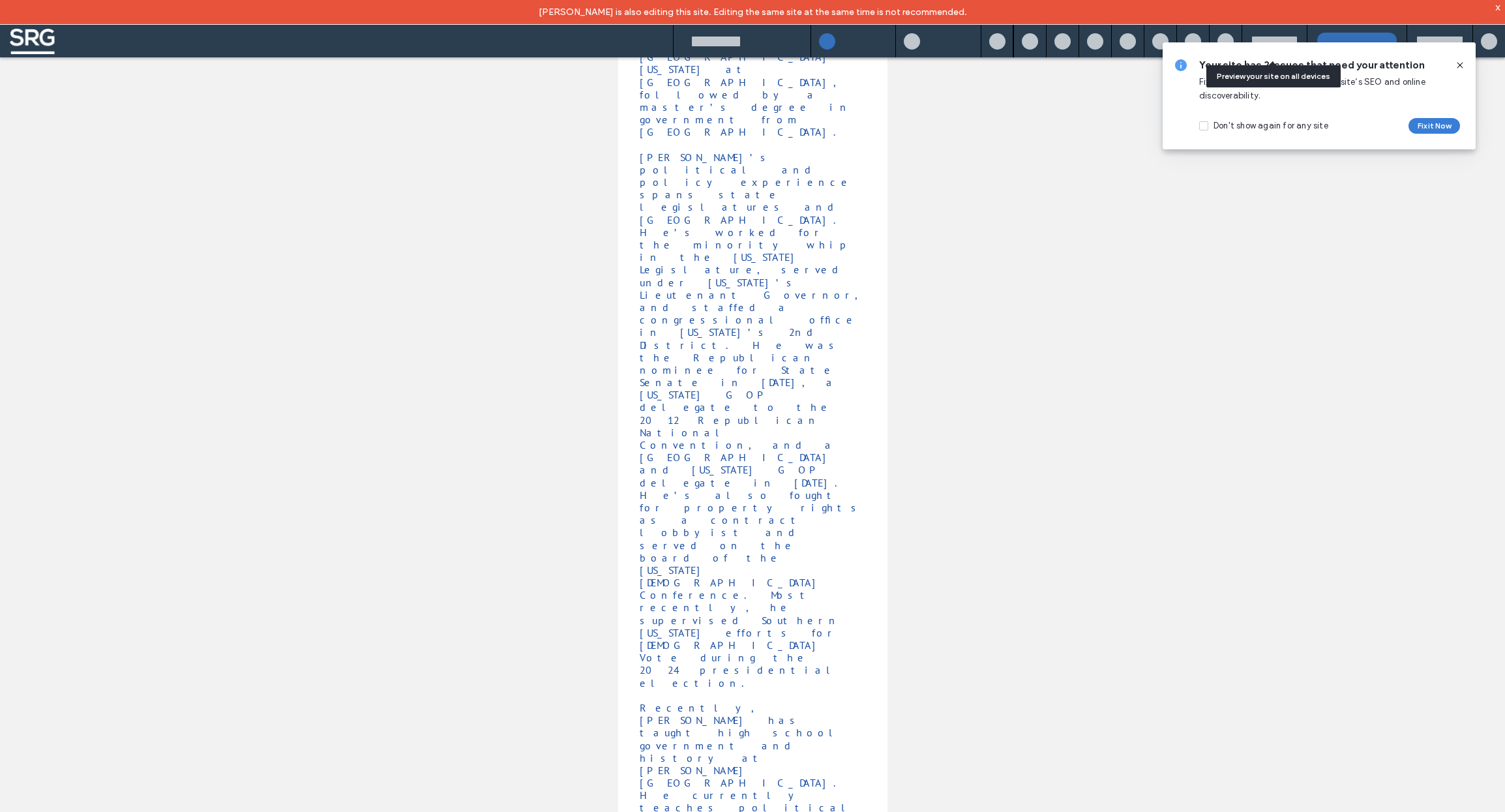
scroll to position [1424, 0]
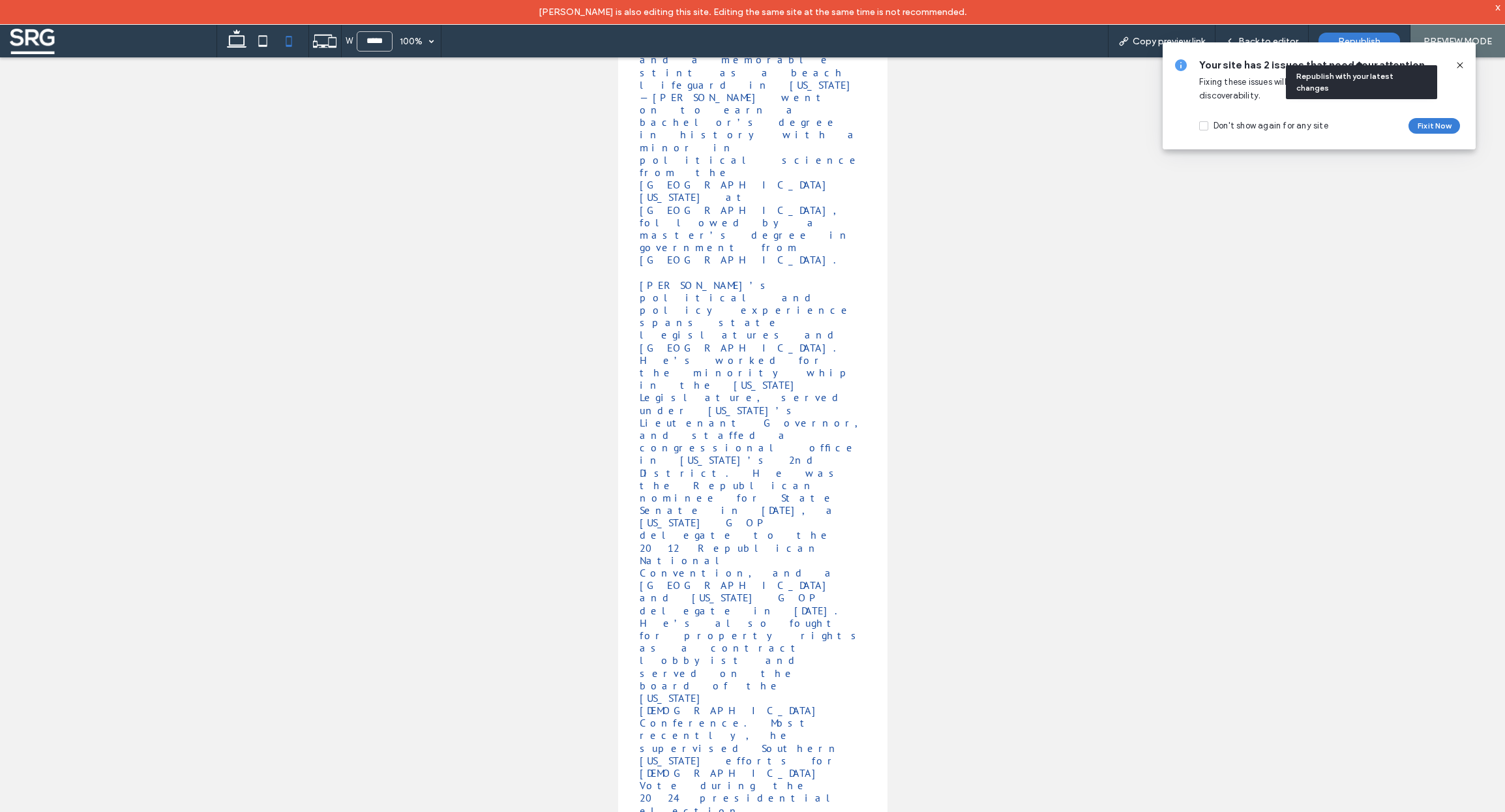
click at [982, 35] on span "Republish" at bounding box center [1360, 41] width 42 height 11
